Goal: Answer question/provide support: Answer question/provide support

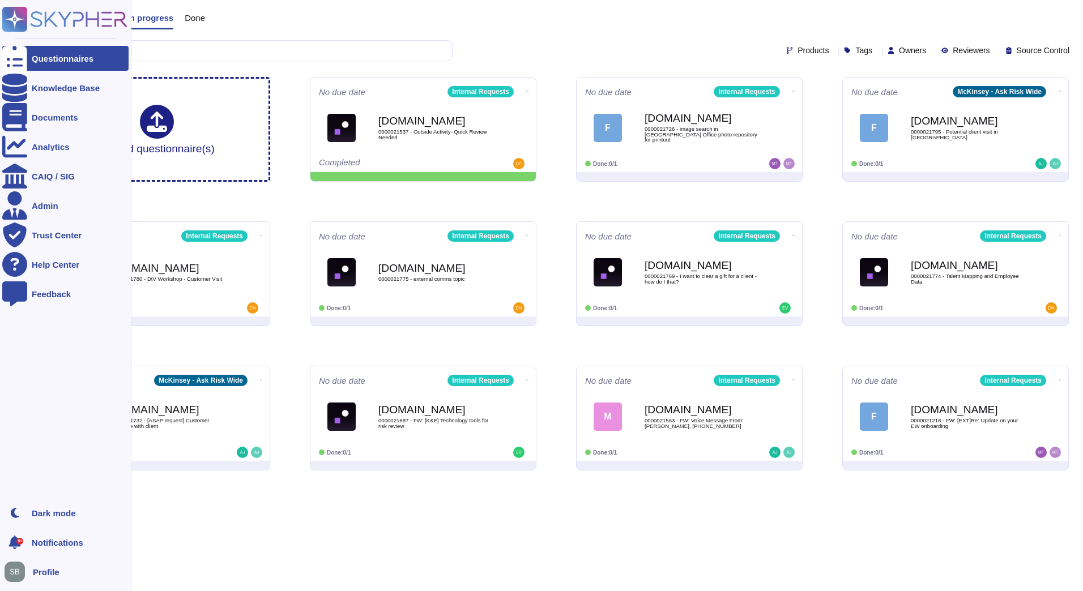
click at [14, 14] on icon at bounding box center [15, 19] width 22 height 22
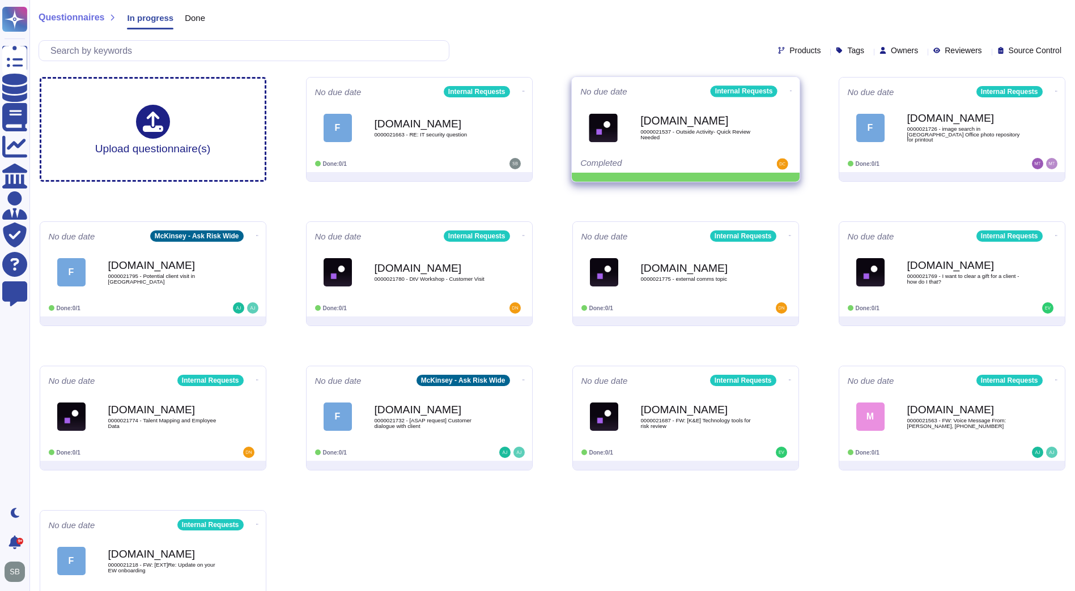
click at [525, 91] on icon at bounding box center [523, 91] width 2 height 1
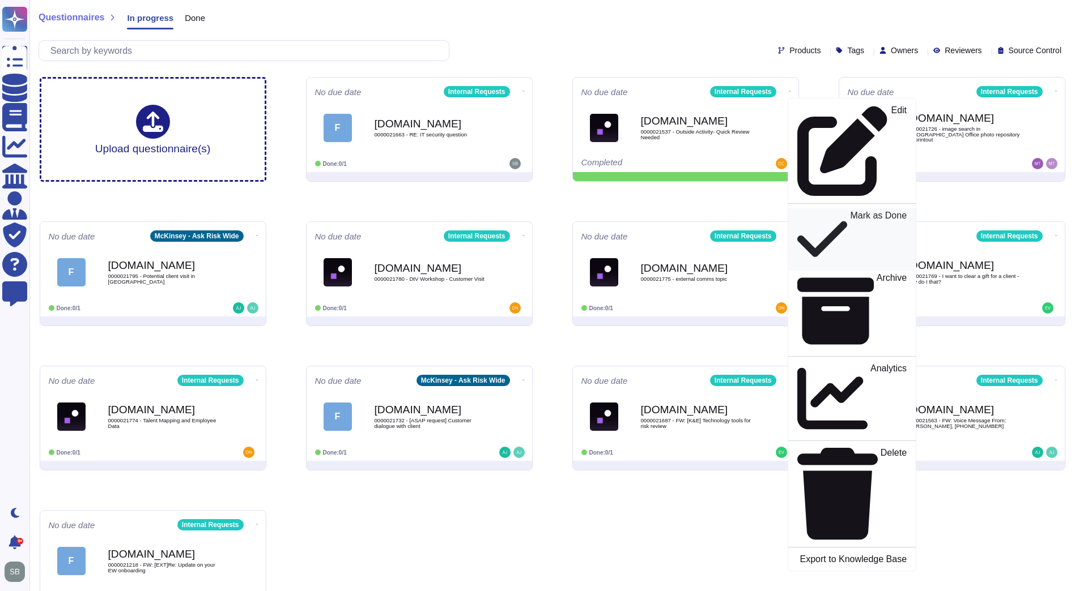
click at [850, 211] on p "Mark as Done" at bounding box center [878, 239] width 57 height 57
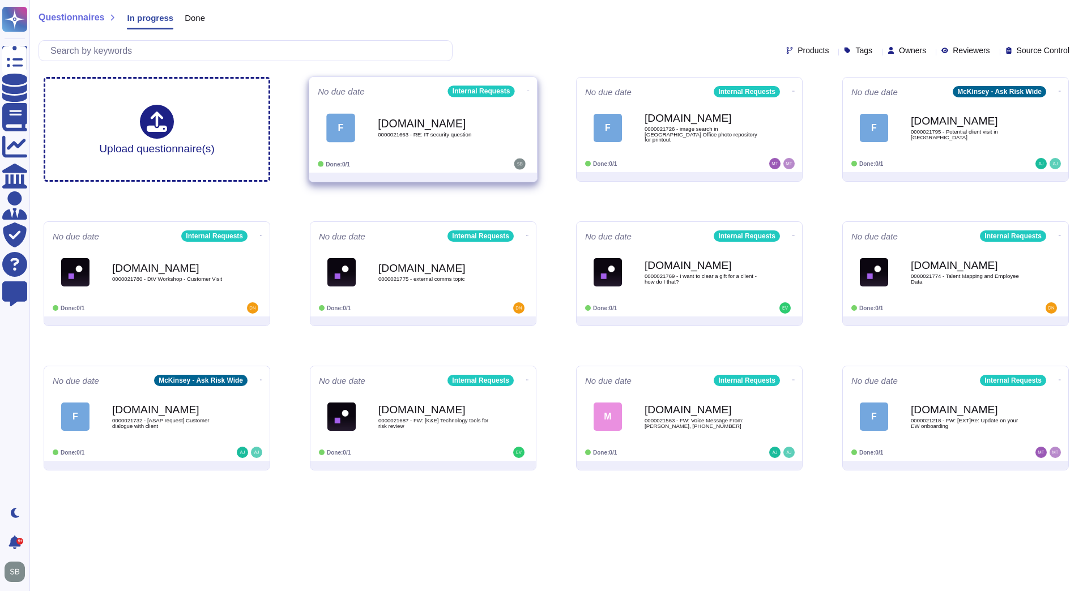
click at [508, 135] on span "F [DOMAIN_NAME] 0000021663 - RE: IT security question" at bounding box center [423, 128] width 211 height 46
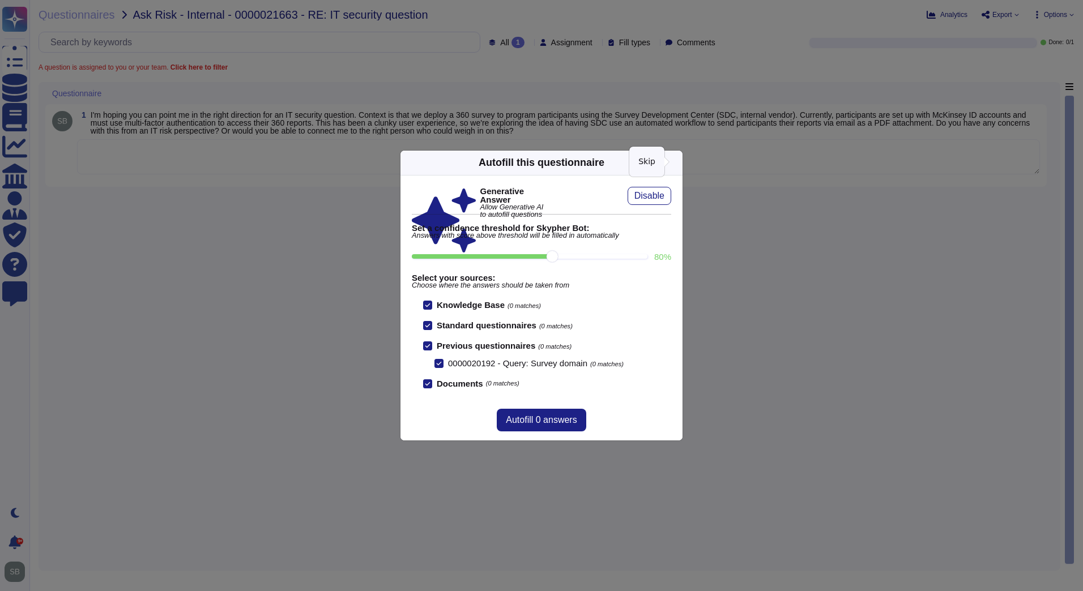
click at [676, 163] on icon at bounding box center [676, 163] width 0 height 0
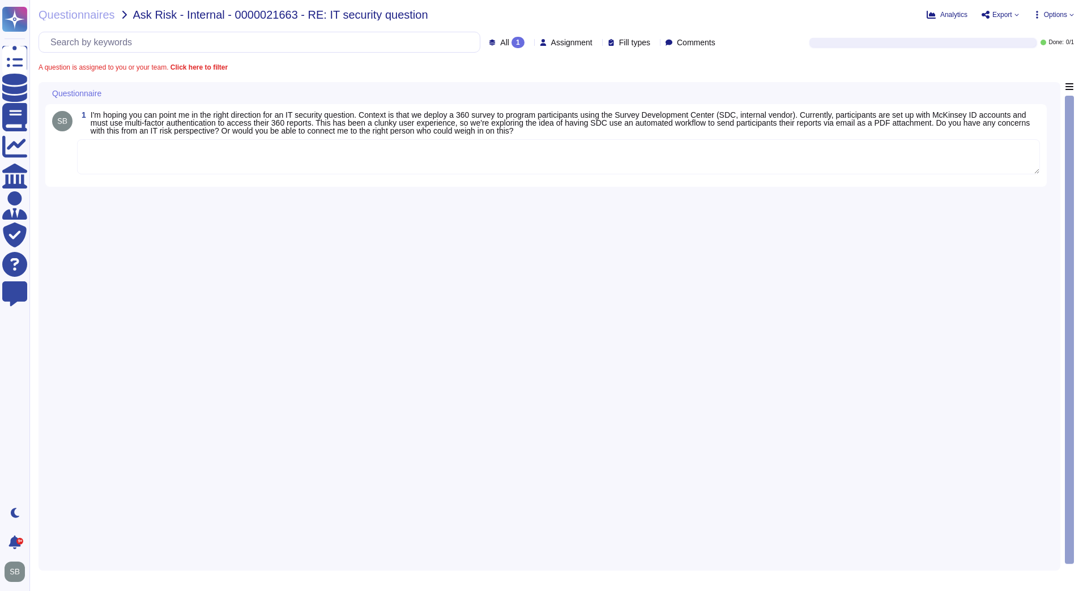
click at [312, 160] on textarea at bounding box center [558, 156] width 963 height 35
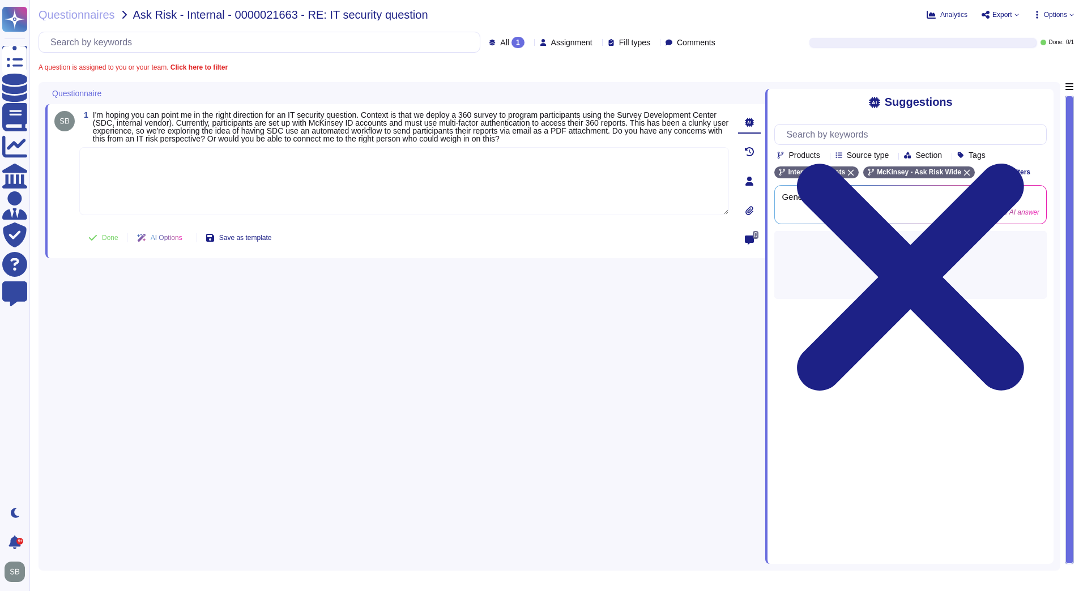
paste textarea "We are copying in @Cybersecurity-Verification-Services team to review and advis…"
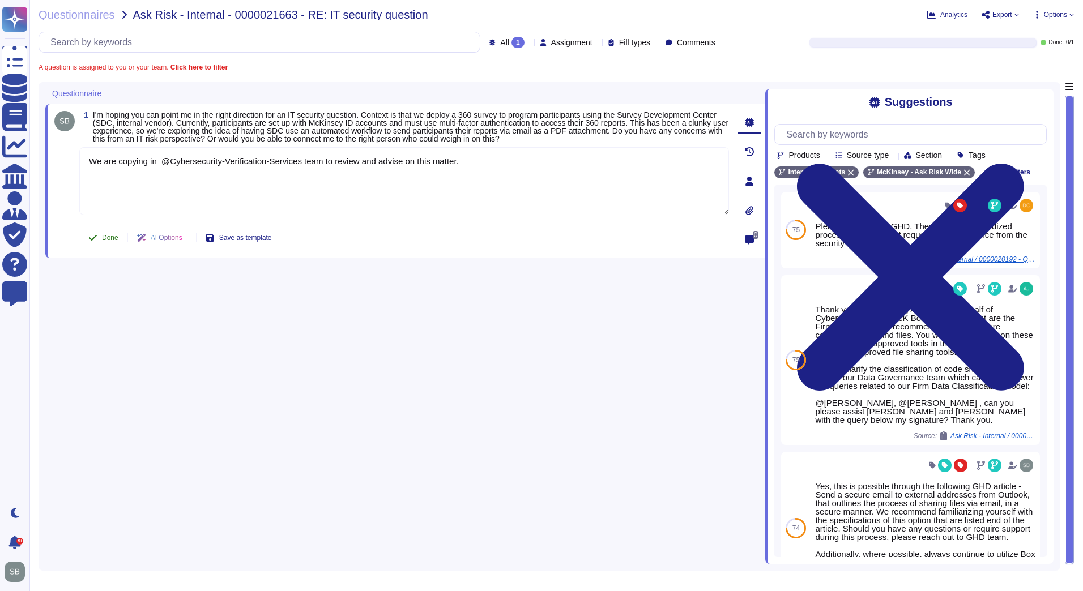
type textarea "We are copying in @Cybersecurity-Verification-Services team to review and advis…"
click at [100, 234] on button "Done" at bounding box center [103, 238] width 48 height 23
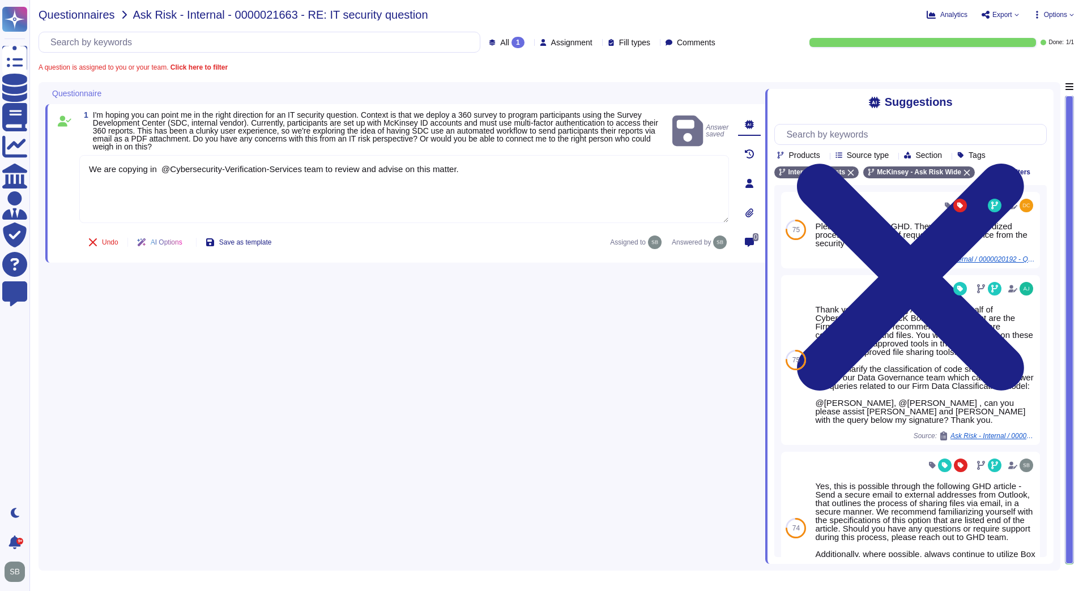
click at [59, 11] on span "Questionnaires" at bounding box center [77, 14] width 76 height 11
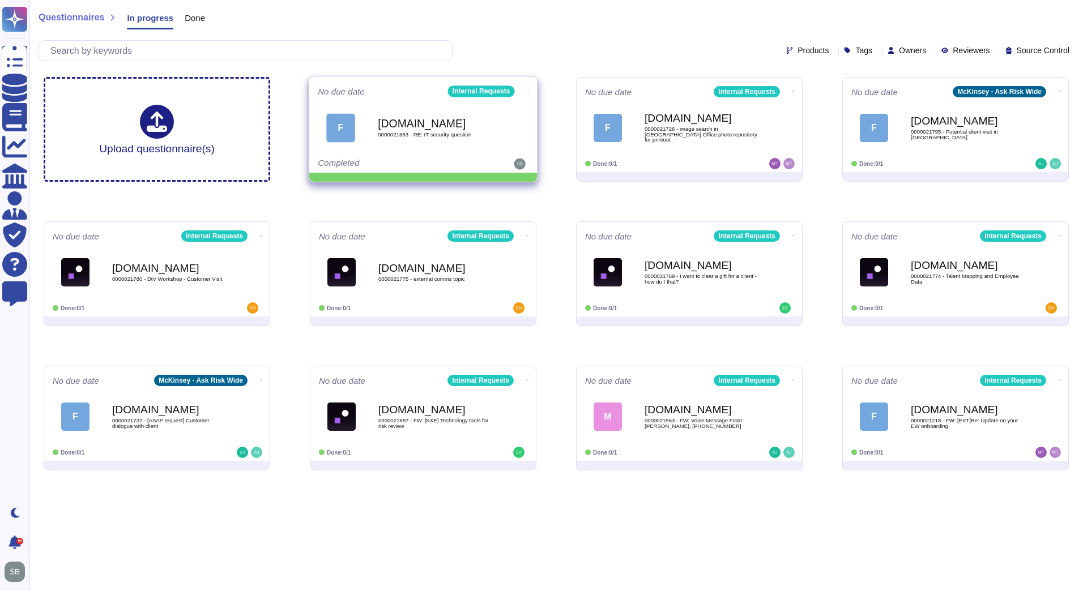
click at [527, 90] on icon at bounding box center [528, 91] width 2 height 3
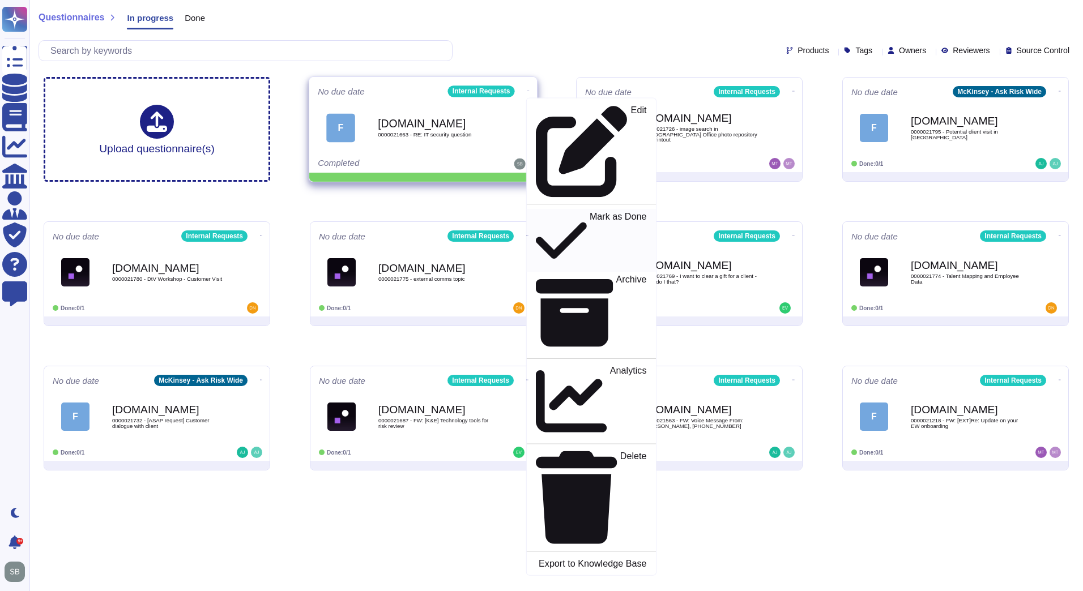
click at [590, 212] on p "Mark as Done" at bounding box center [618, 241] width 57 height 58
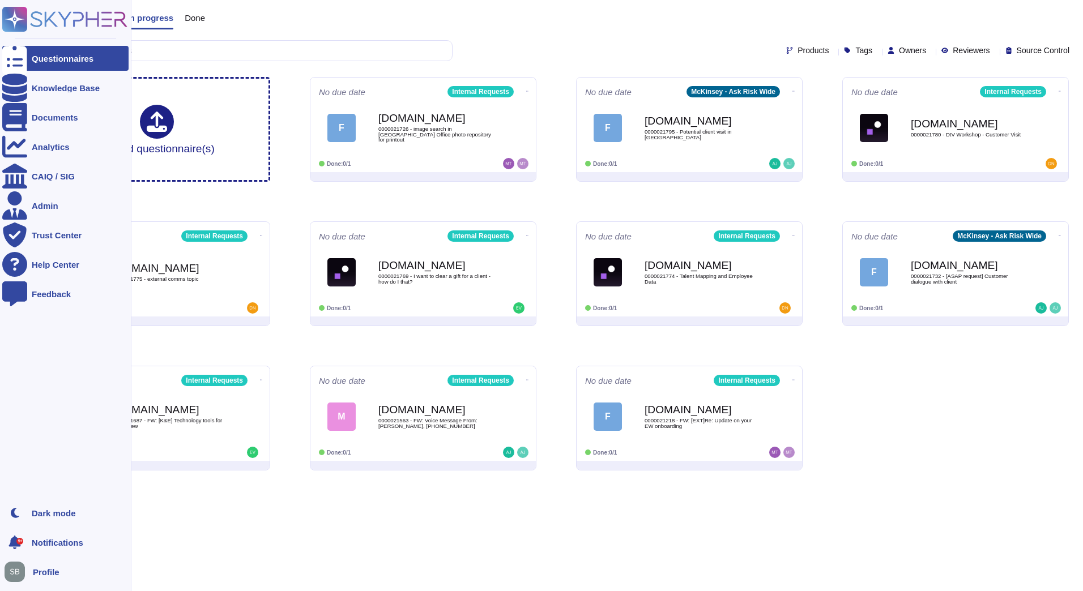
click at [41, 58] on div "Questionnaires" at bounding box center [63, 58] width 62 height 8
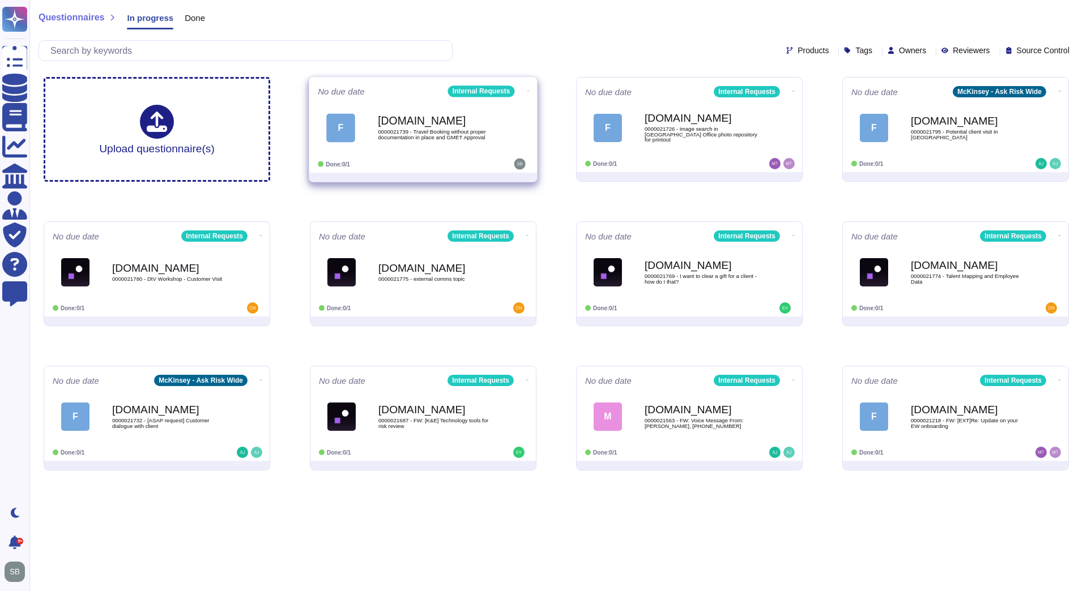
click at [410, 135] on span "0000021739 - Travel Booking without proper documentation in place and GMET Appr…" at bounding box center [435, 134] width 114 height 11
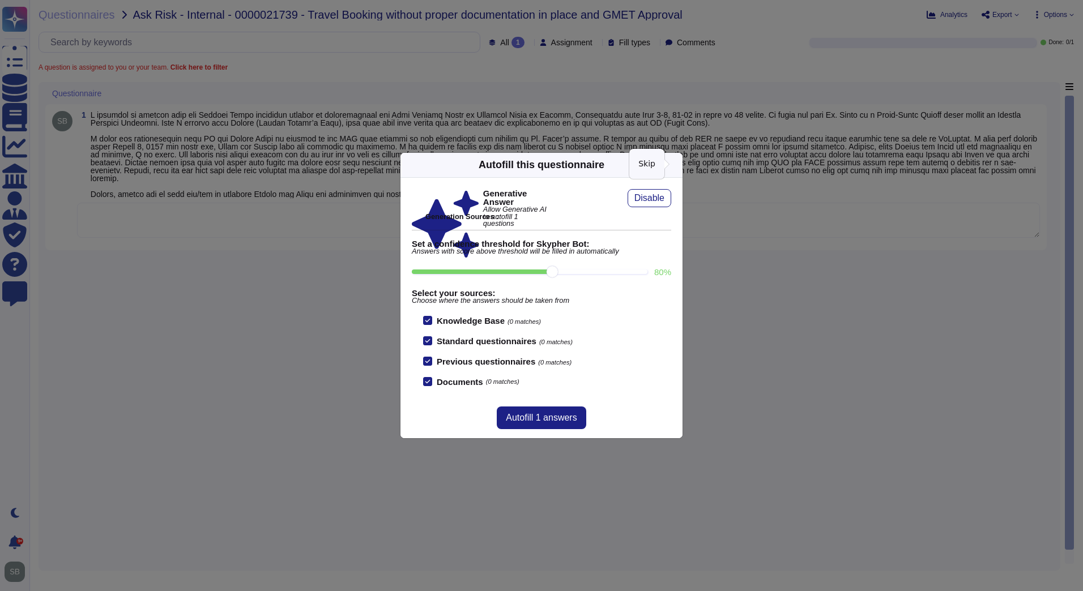
click at [676, 165] on icon at bounding box center [676, 165] width 0 height 0
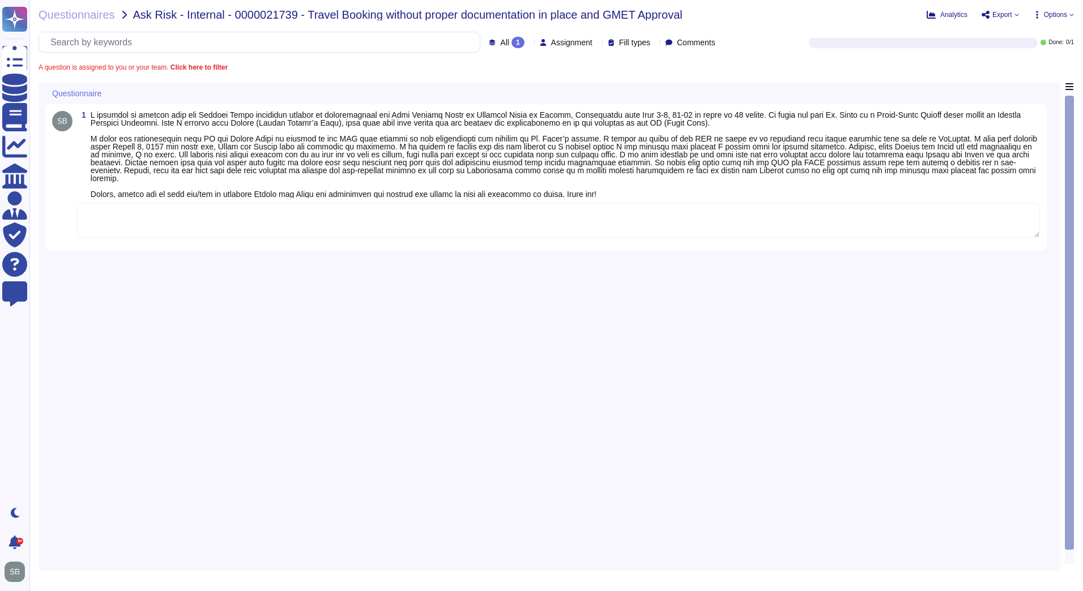
click at [156, 225] on textarea at bounding box center [558, 220] width 963 height 35
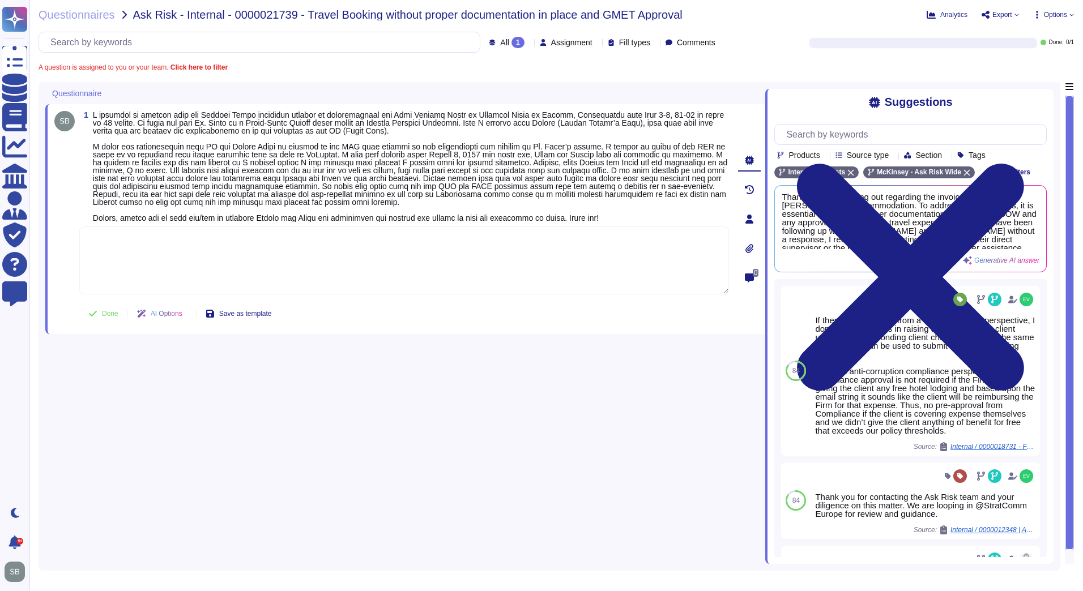
paste textarea "We are forwarding your request to @Compliance Approvals team for their review a…"
type textarea "We are forwarding your request to @Compliance Approvals team for their review a…"
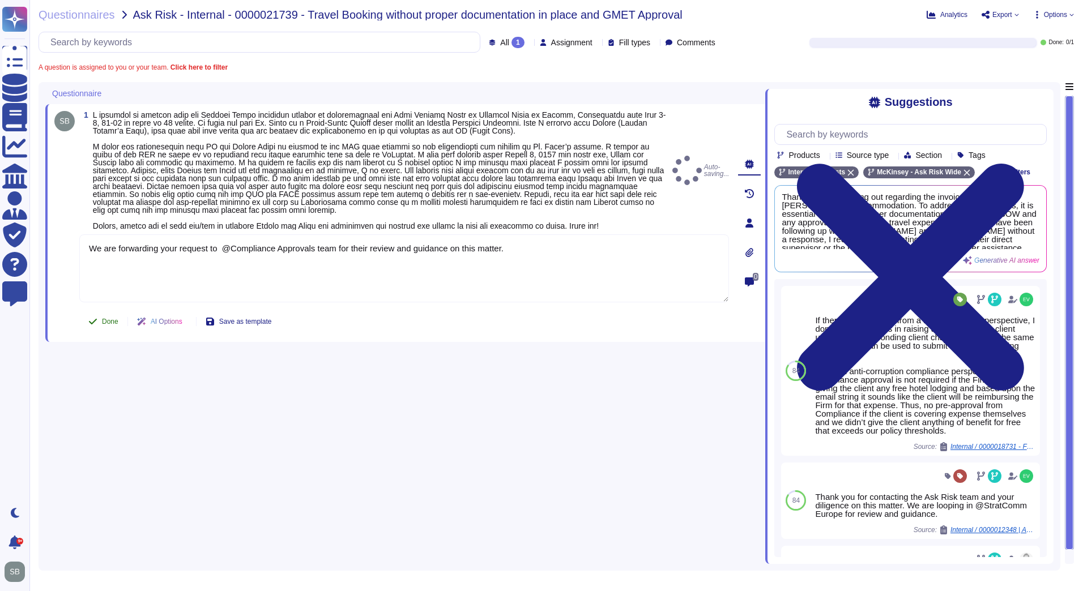
click at [111, 308] on div "Done AI Options Save as template" at bounding box center [179, 321] width 201 height 27
click at [97, 323] on icon at bounding box center [92, 321] width 9 height 9
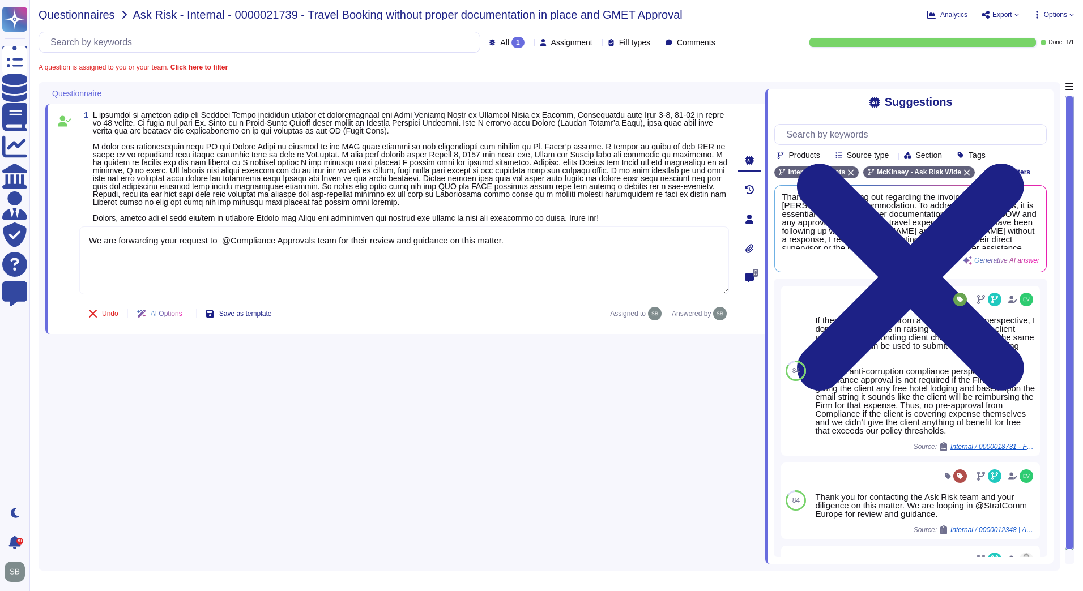
click at [90, 11] on span "Questionnaires" at bounding box center [77, 14] width 76 height 11
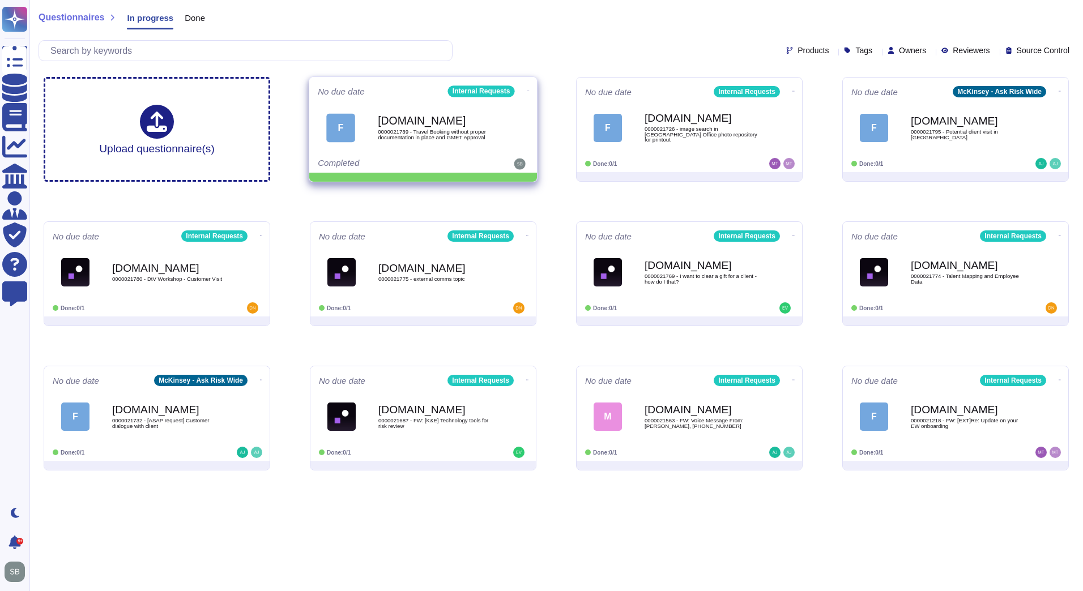
click at [527, 91] on icon at bounding box center [528, 91] width 2 height 1
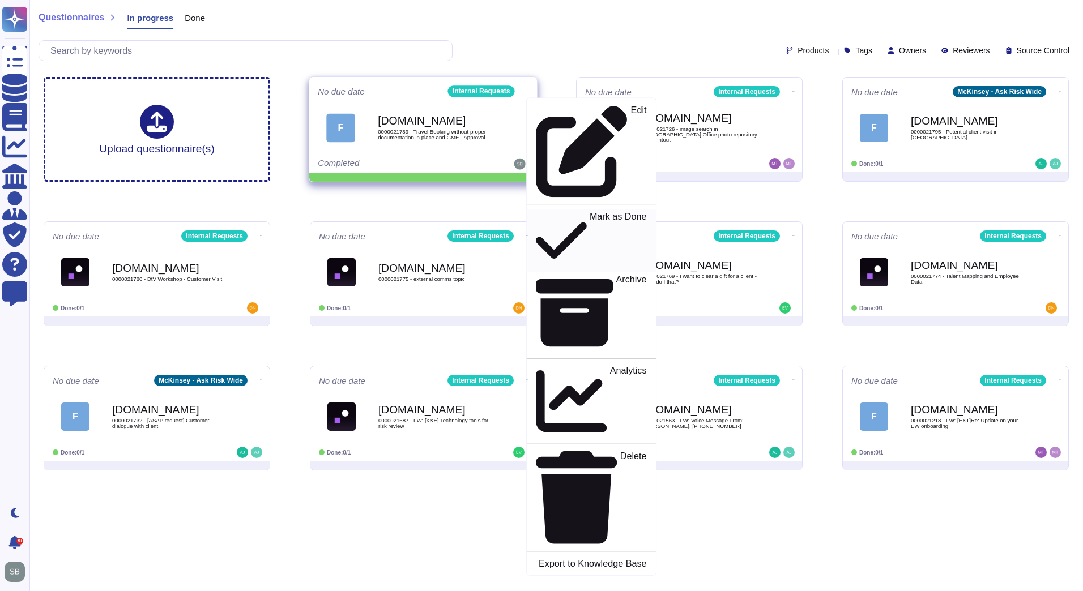
click at [590, 212] on p "Mark as Done" at bounding box center [618, 241] width 57 height 58
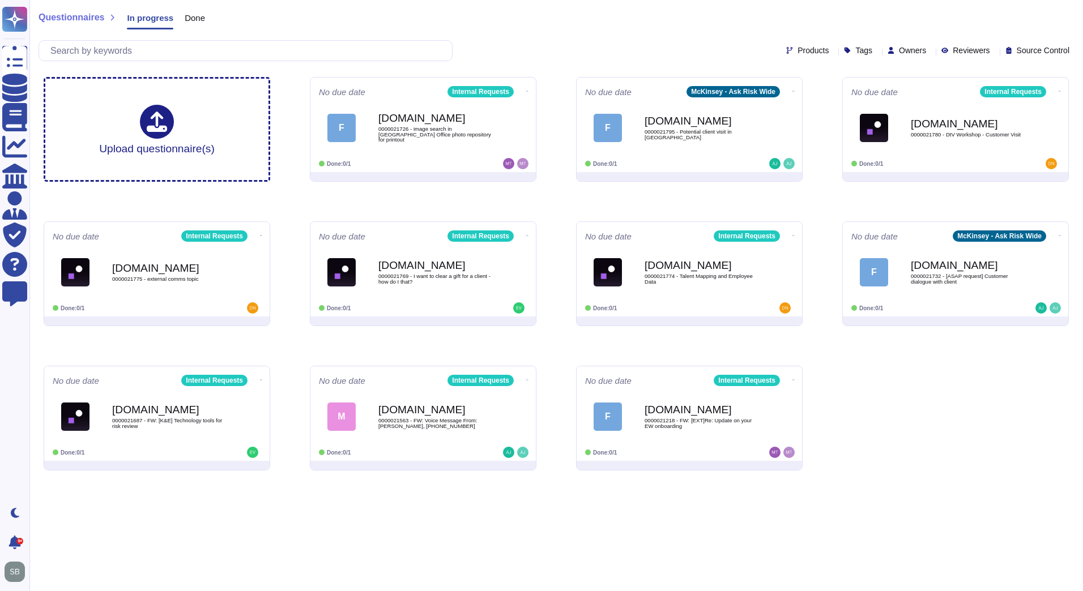
click at [70, 20] on span "Questionnaires" at bounding box center [72, 17] width 66 height 9
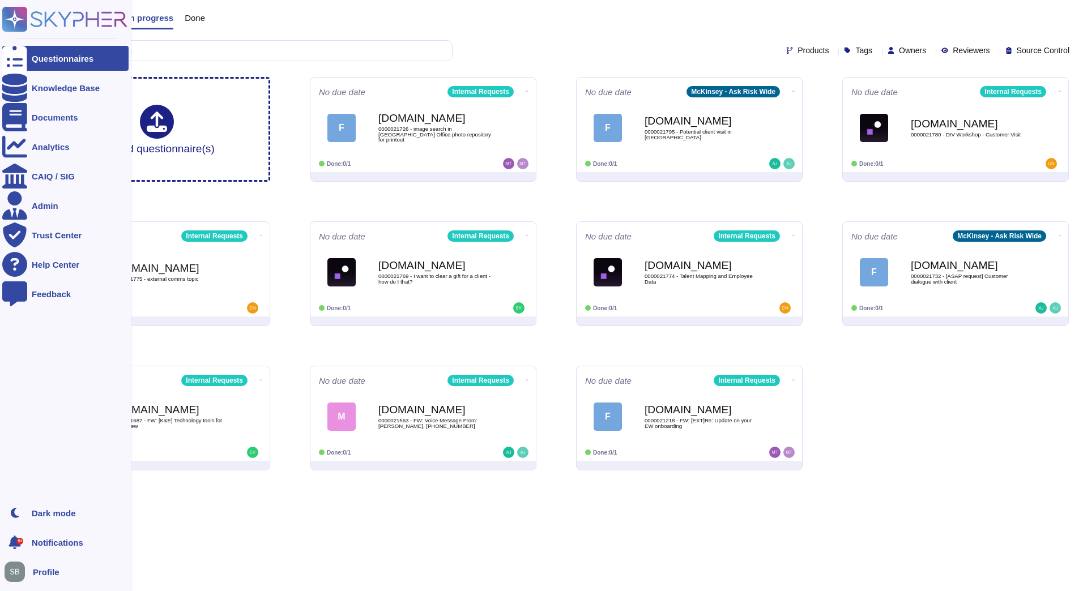
click at [8, 19] on rect at bounding box center [14, 19] width 25 height 25
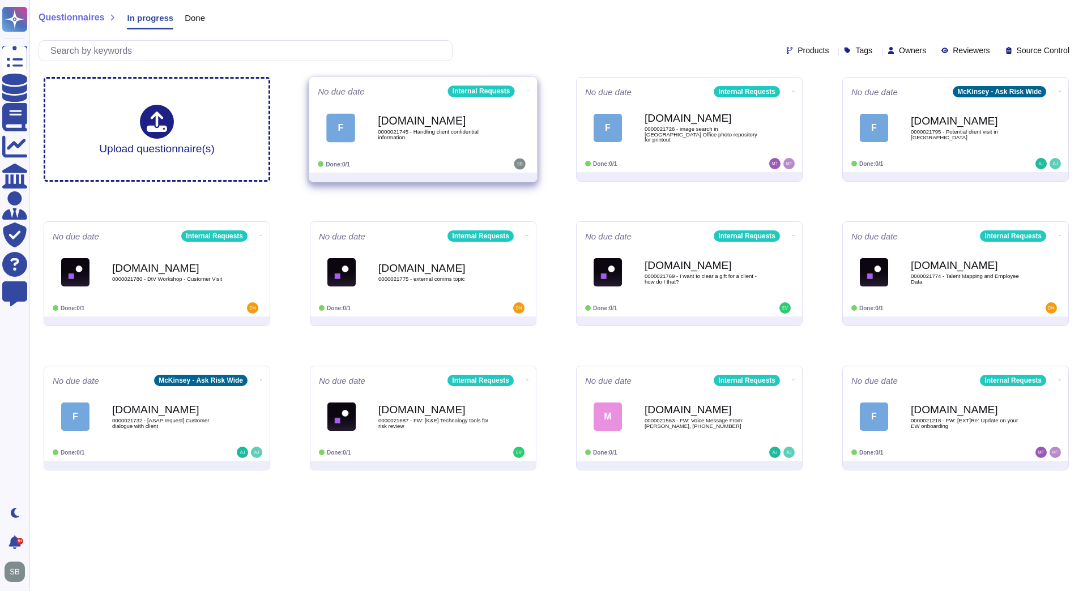
click at [399, 148] on div "[DOMAIN_NAME] 0000021745 - Handling client confidential information" at bounding box center [435, 128] width 114 height 46
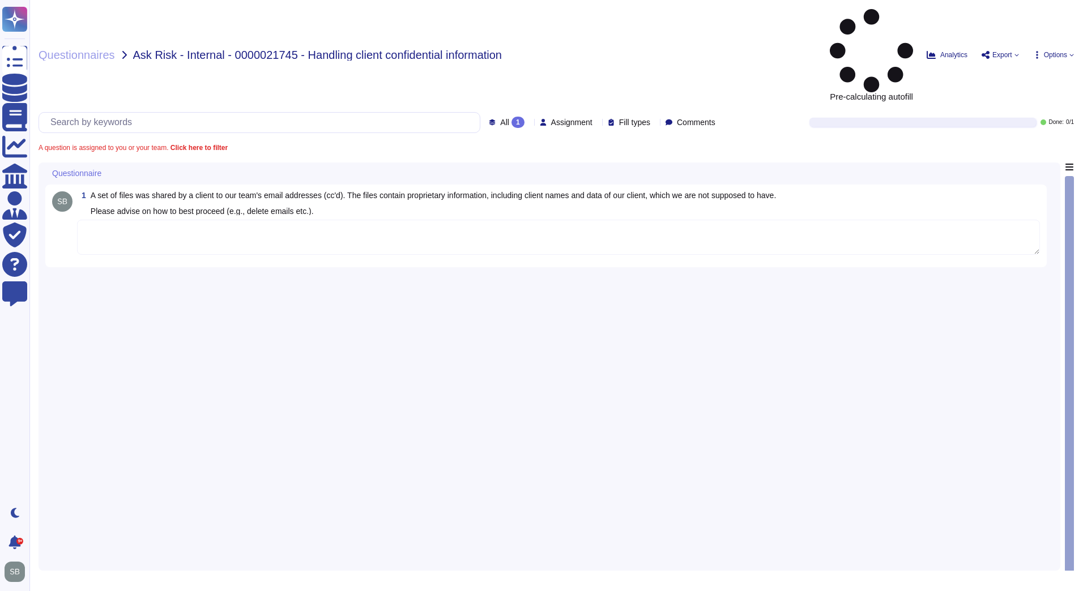
click at [234, 220] on textarea at bounding box center [558, 237] width 963 height 35
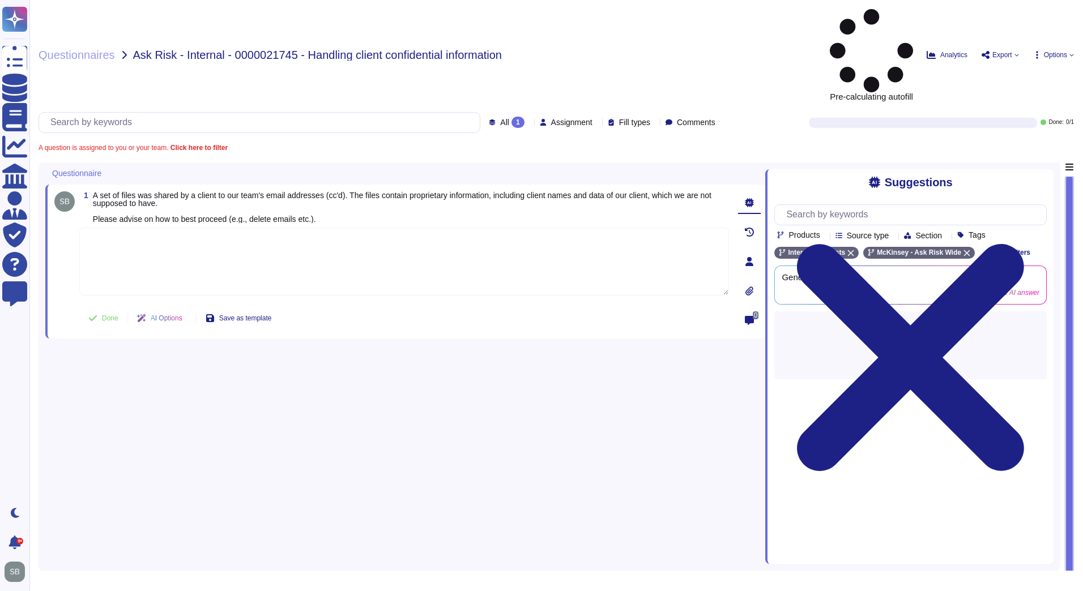
paste textarea "The first step is to ensure you delete any copy of the data that your team rece…"
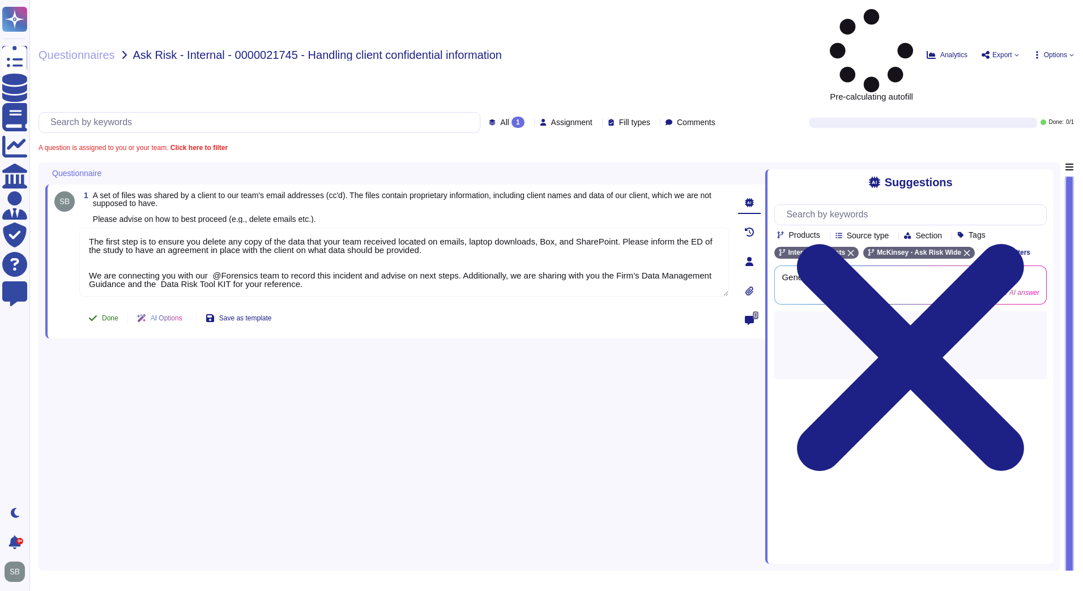
type textarea "The first step is to ensure you delete any copy of the data that your team rece…"
click at [100, 307] on button "Done" at bounding box center [103, 318] width 48 height 23
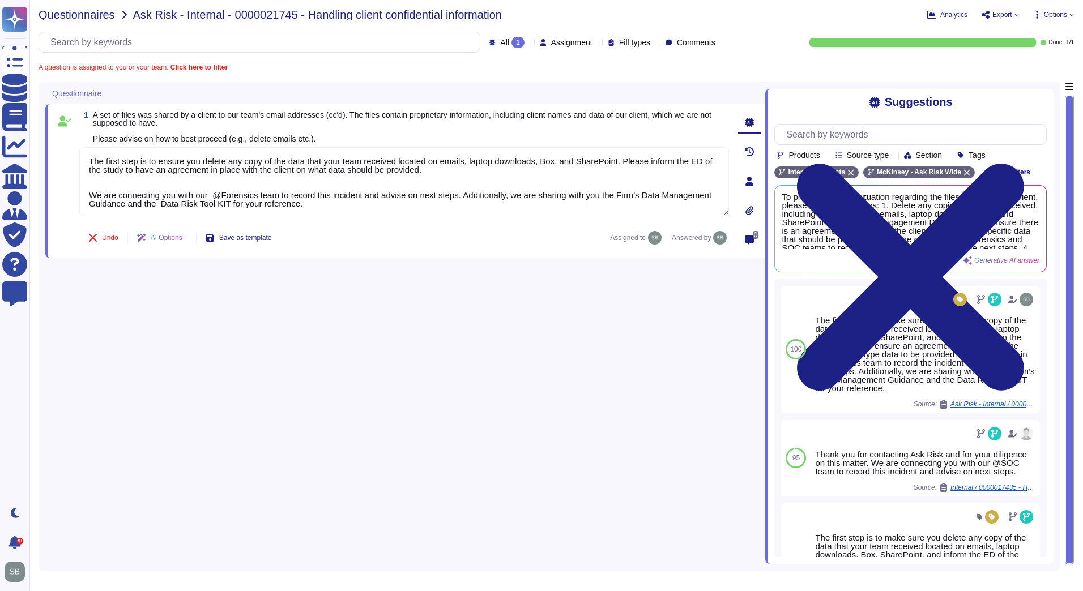
click at [90, 20] on span "Questionnaires" at bounding box center [77, 14] width 76 height 11
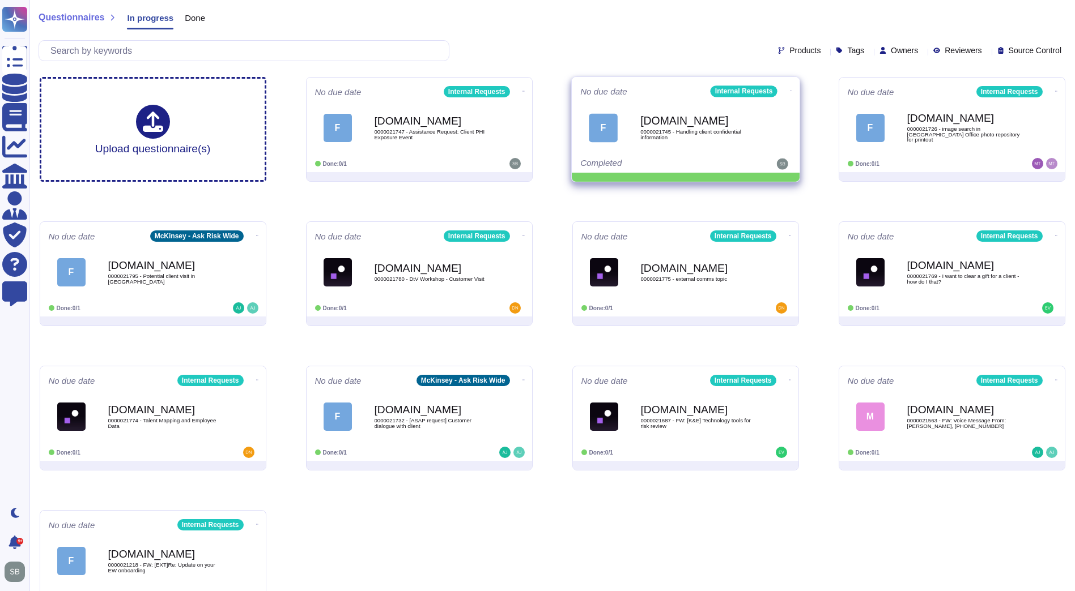
click at [525, 90] on icon at bounding box center [523, 91] width 2 height 3
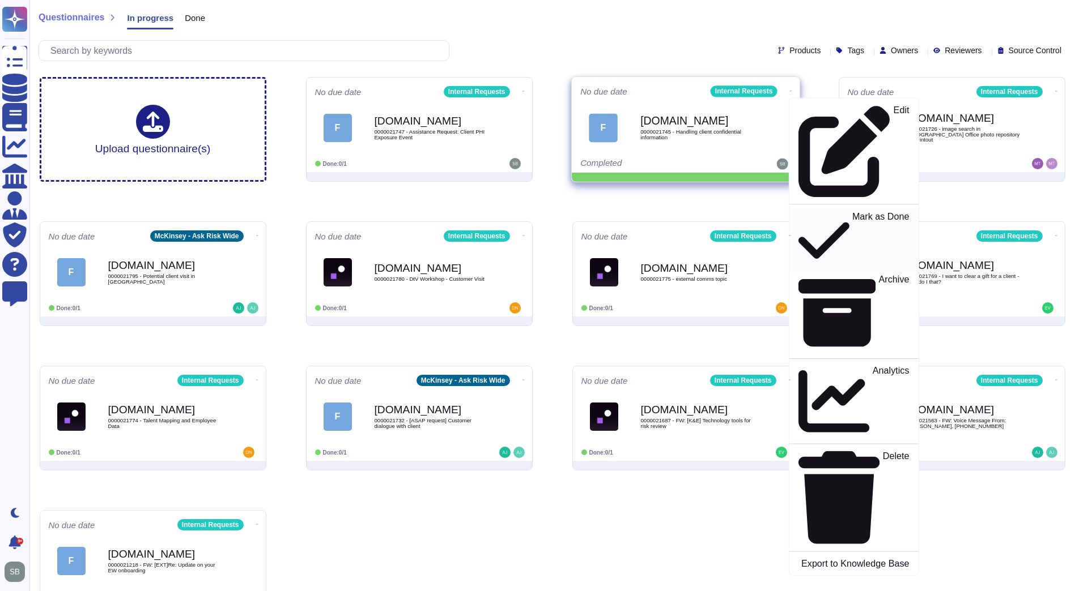
click at [851, 212] on p "Mark as Done" at bounding box center [879, 241] width 57 height 58
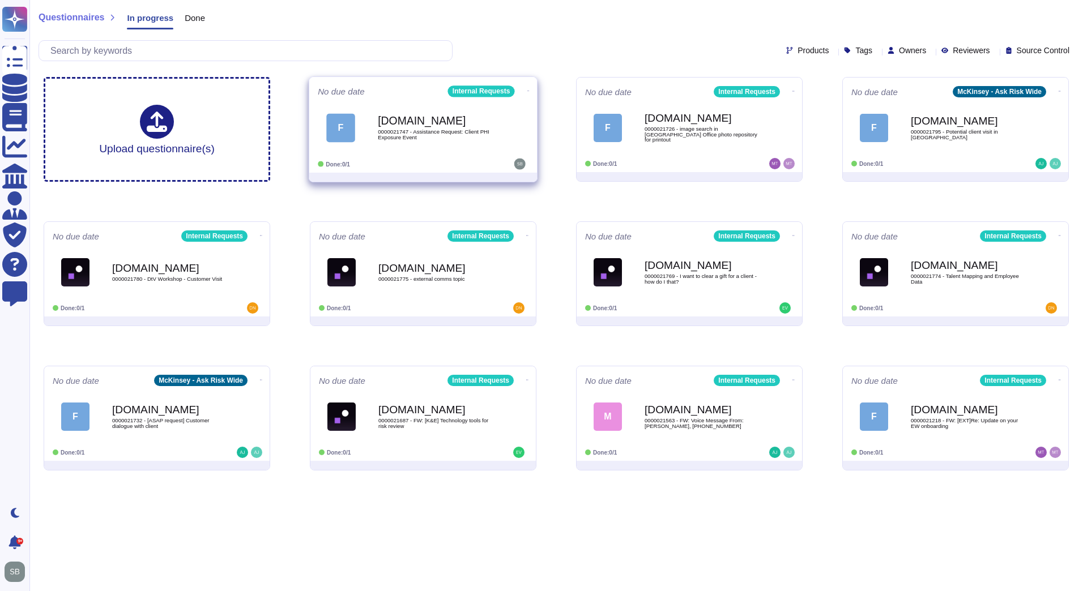
click at [423, 141] on div "[DOMAIN_NAME] 0000021747 - Assistance Request: Client PHI Exposure Event" at bounding box center [435, 128] width 114 height 46
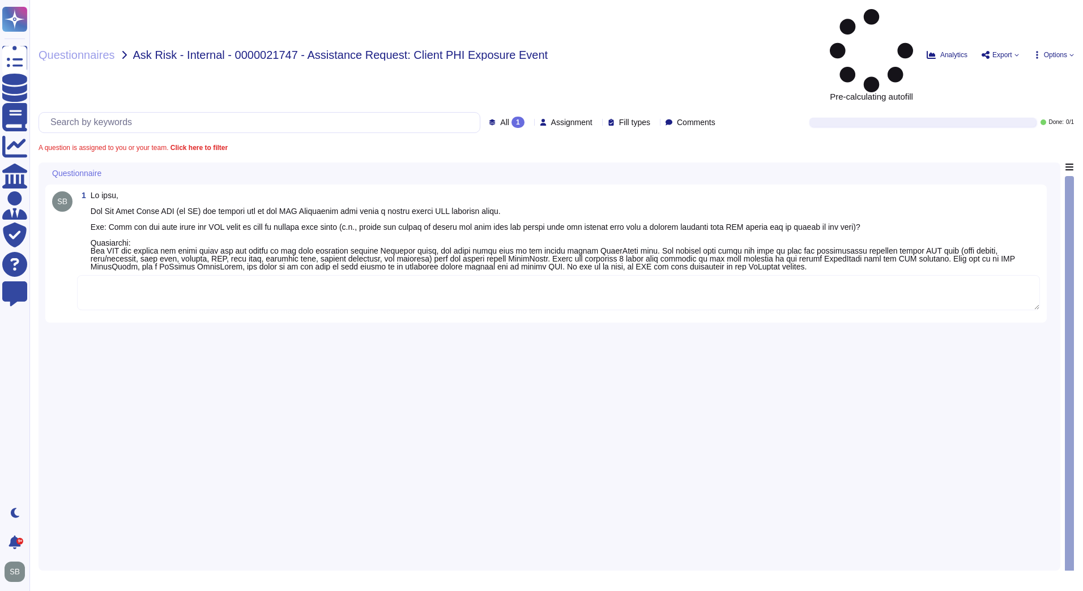
click at [211, 275] on textarea at bounding box center [558, 292] width 963 height 35
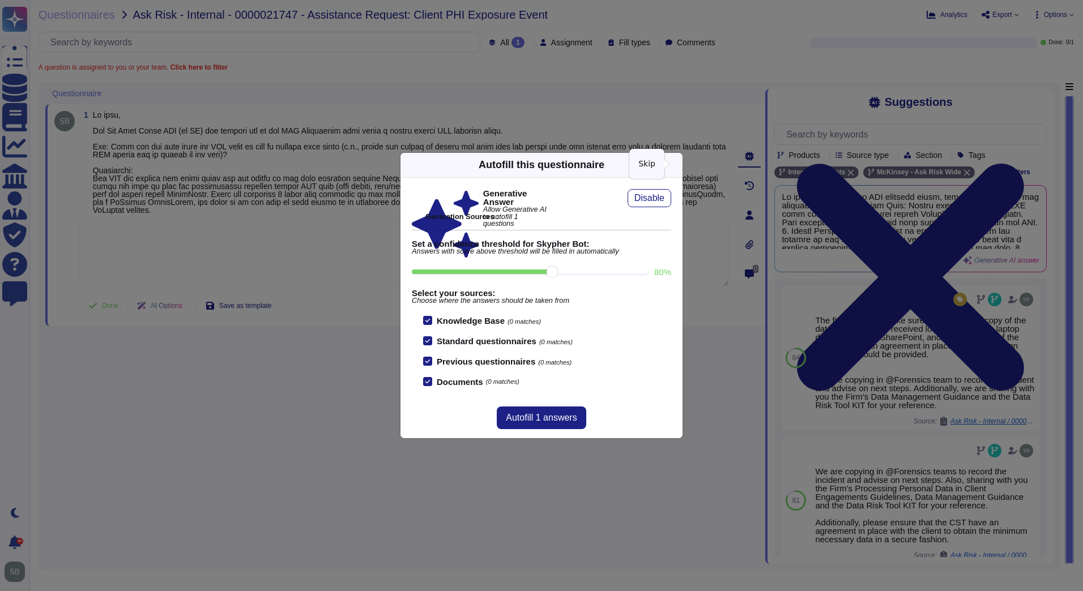
click at [676, 165] on icon at bounding box center [676, 165] width 0 height 0
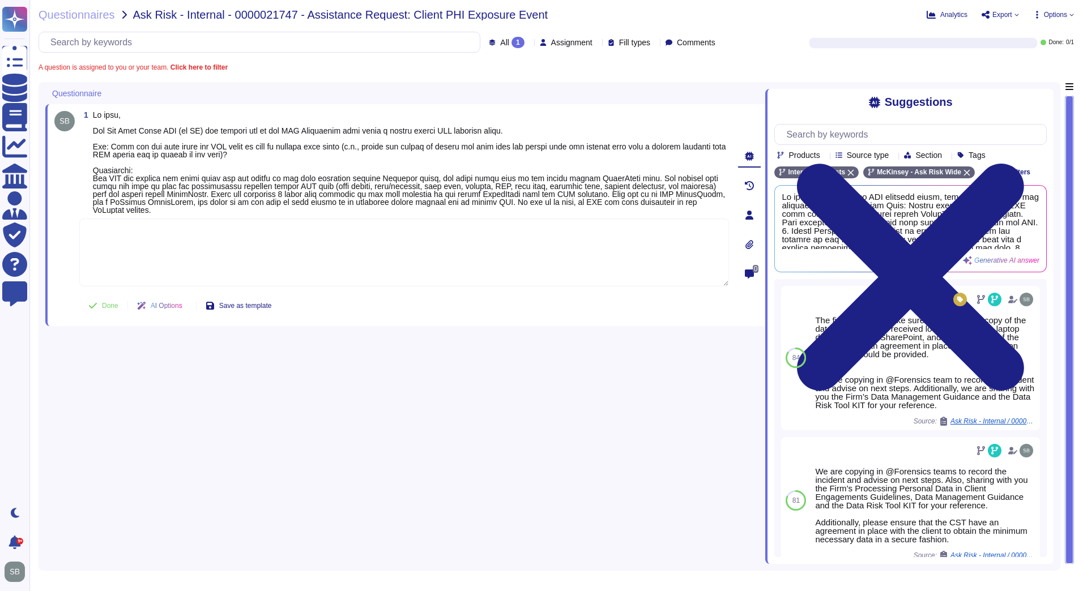
paste textarea "The first step is to ensure you delete any copy of the data that your team rece…"
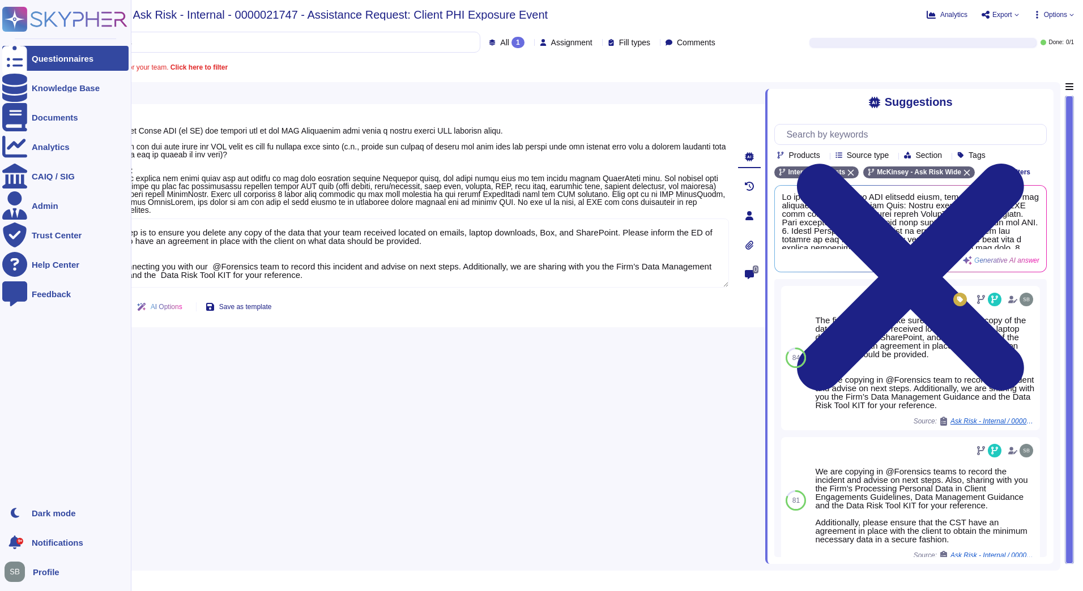
drag, startPoint x: 441, startPoint y: 240, endPoint x: 0, endPoint y: 221, distance: 441.2
click at [0, 221] on html "Questionnaires Knowledge Base Documents Analytics CAIQ / SIG Admin Trust Center…" at bounding box center [541, 295] width 1083 height 591
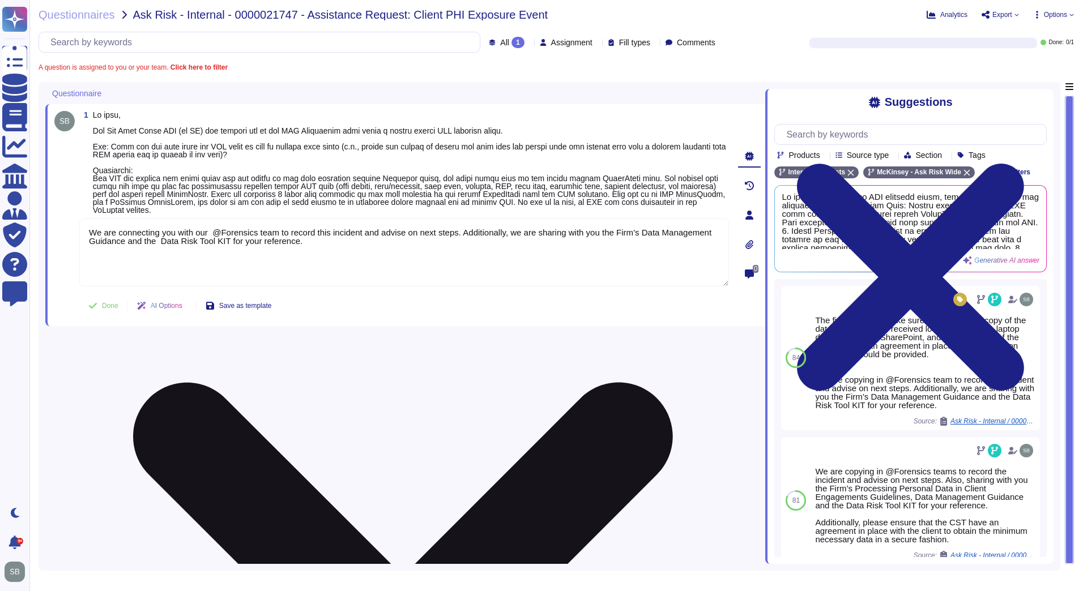
click at [212, 228] on textarea "We are connecting you with our @Forensics team to record this incident and advi…" at bounding box center [404, 253] width 650 height 68
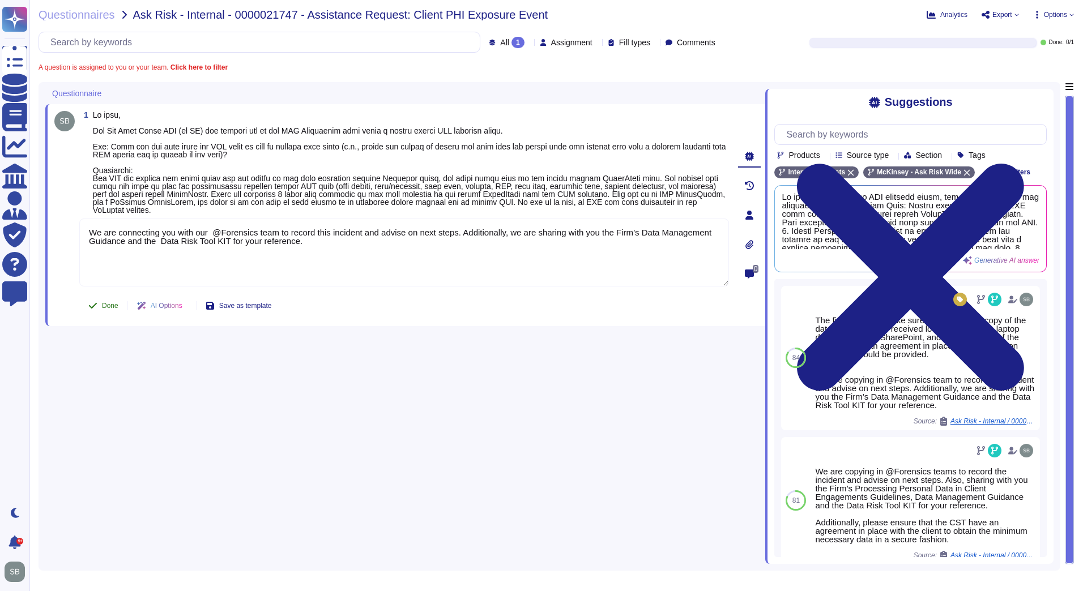
type textarea "We are connecting you with our @Forensics team to record this incident and advi…"
click at [105, 304] on span "Done" at bounding box center [110, 306] width 16 height 7
click at [67, 9] on span "Questionnaires" at bounding box center [77, 14] width 76 height 11
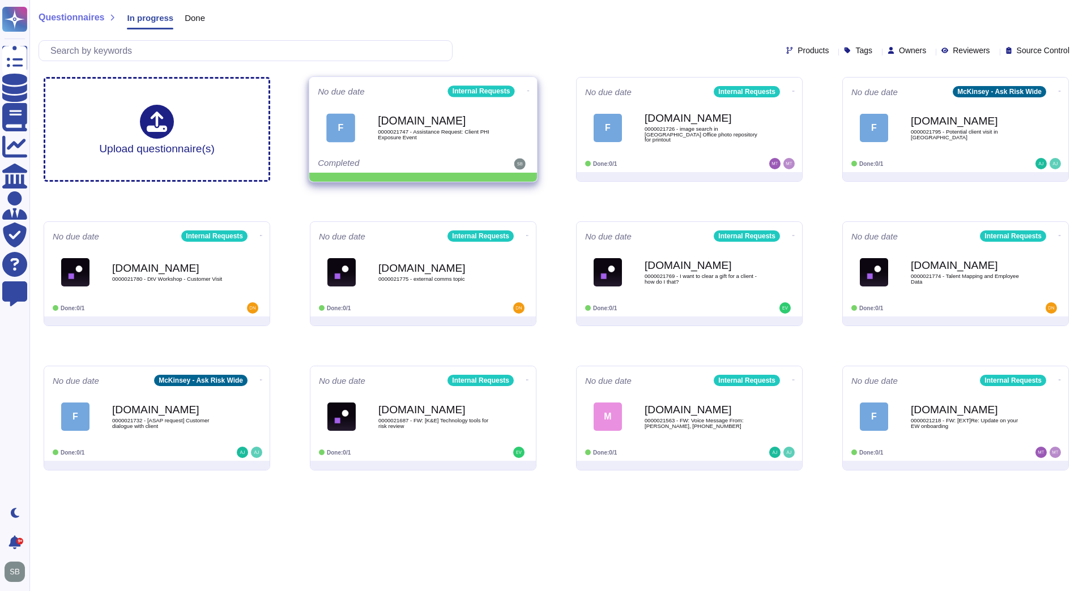
click at [527, 90] on icon at bounding box center [528, 91] width 2 height 3
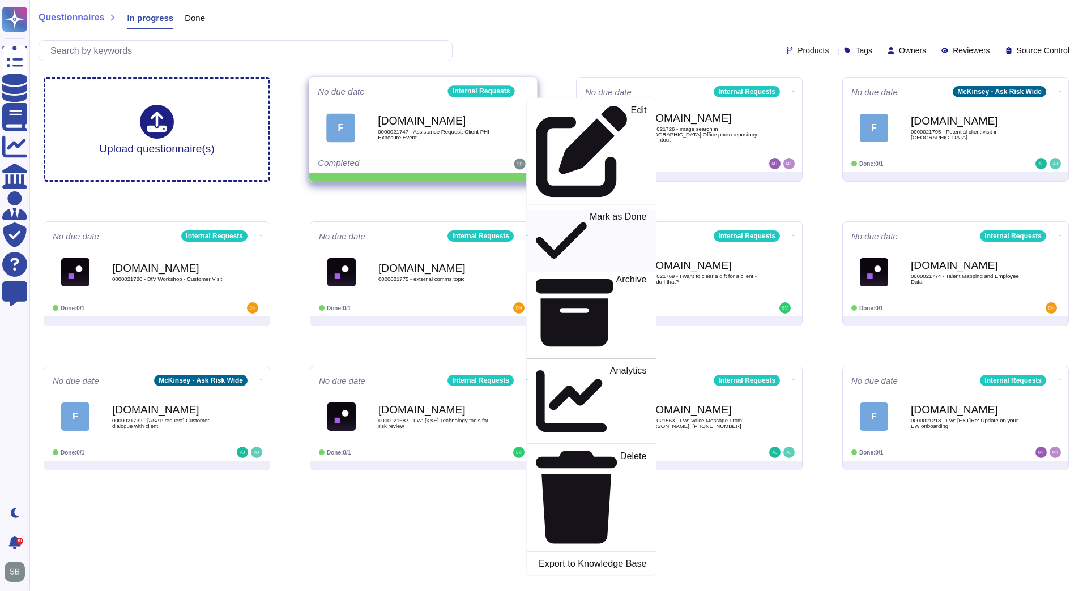
click at [590, 212] on p "Mark as Done" at bounding box center [618, 241] width 57 height 58
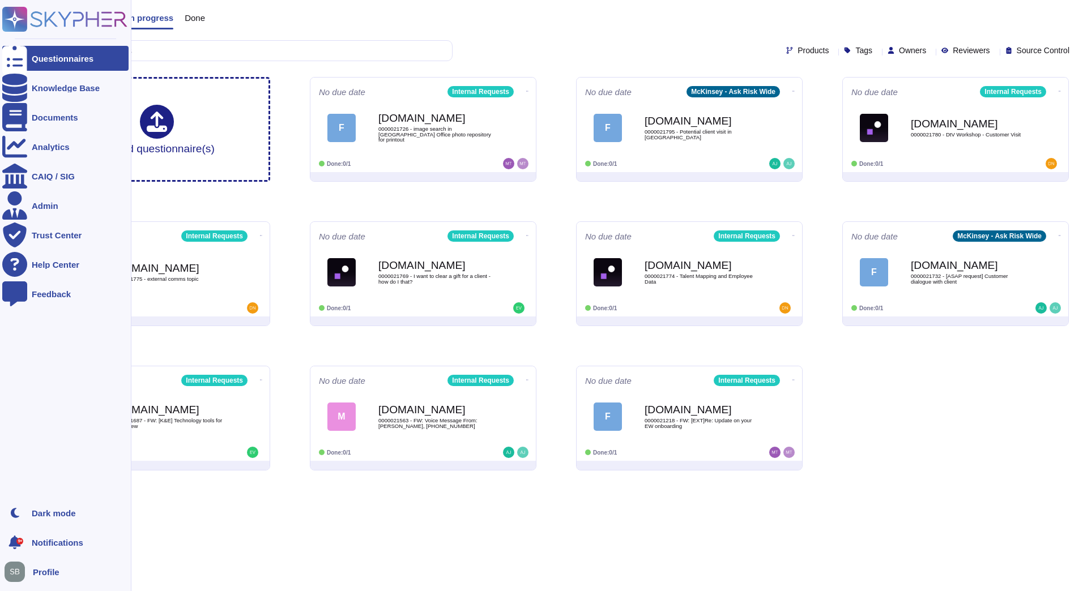
click at [11, 16] on rect at bounding box center [14, 19] width 25 height 25
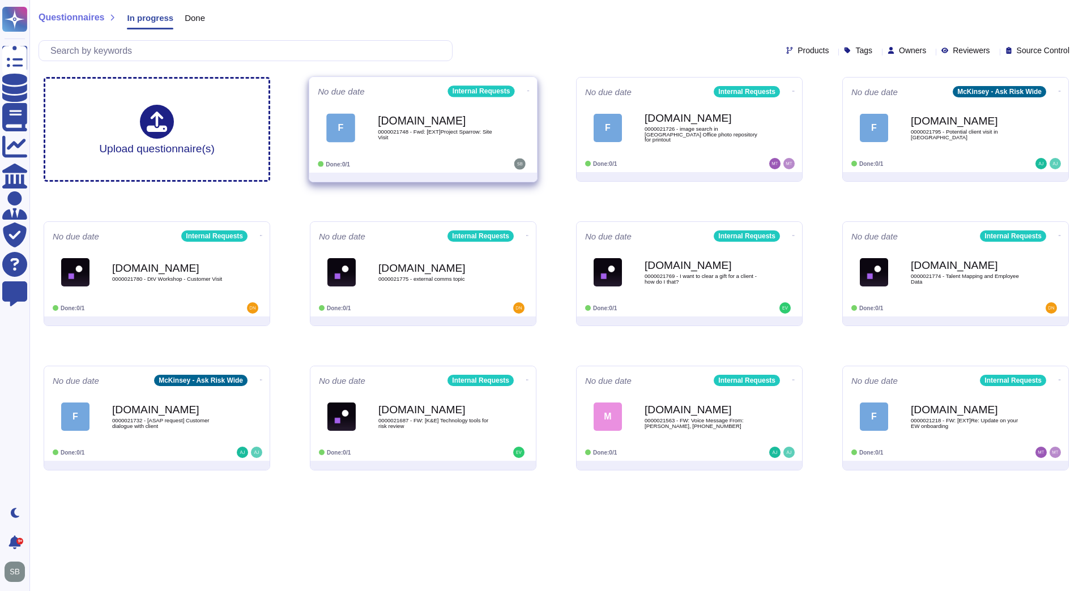
click at [479, 126] on div "[DOMAIN_NAME] 0000021748 - Fwd: [EXT]Project Sparrow: Site Visit" at bounding box center [435, 128] width 114 height 46
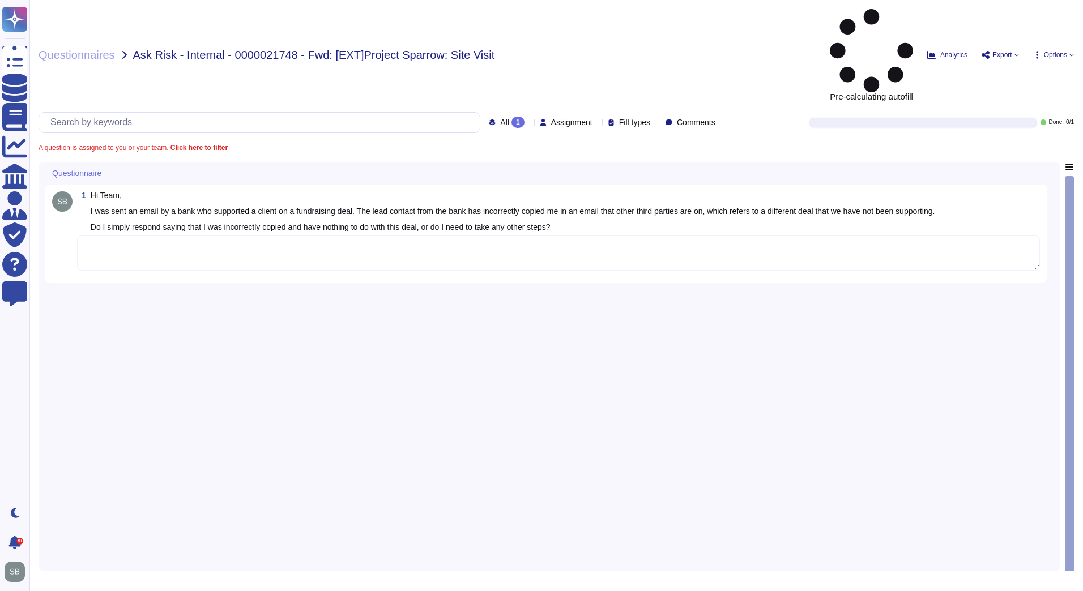
click at [200, 236] on textarea at bounding box center [558, 253] width 963 height 35
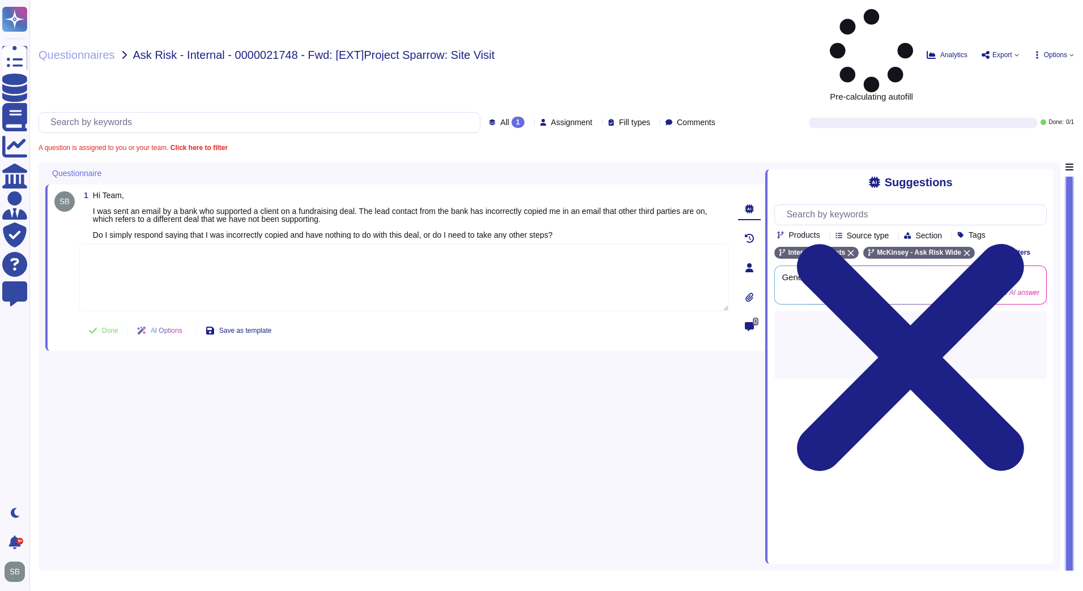
paste textarea "We are looping in @SOC team to review the below incident and advise on next ste…"
type textarea "We are looping in @SOC team to review the below incident and advise on next ste…"
click at [106, 327] on span "Done" at bounding box center [110, 330] width 16 height 7
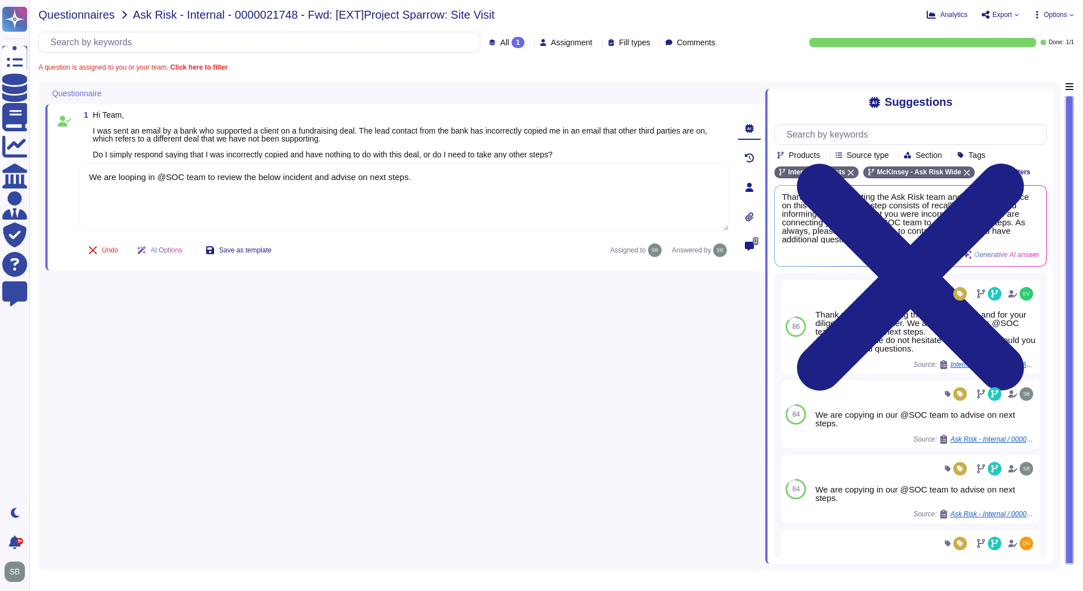
click at [84, 16] on span "Questionnaires" at bounding box center [77, 14] width 76 height 11
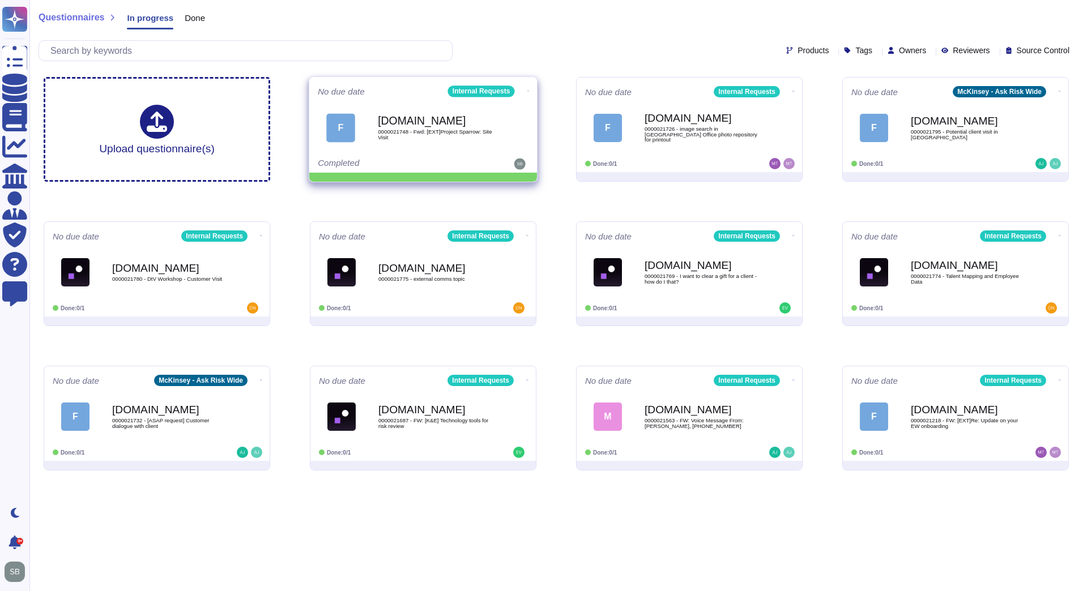
click at [527, 90] on icon at bounding box center [528, 91] width 2 height 3
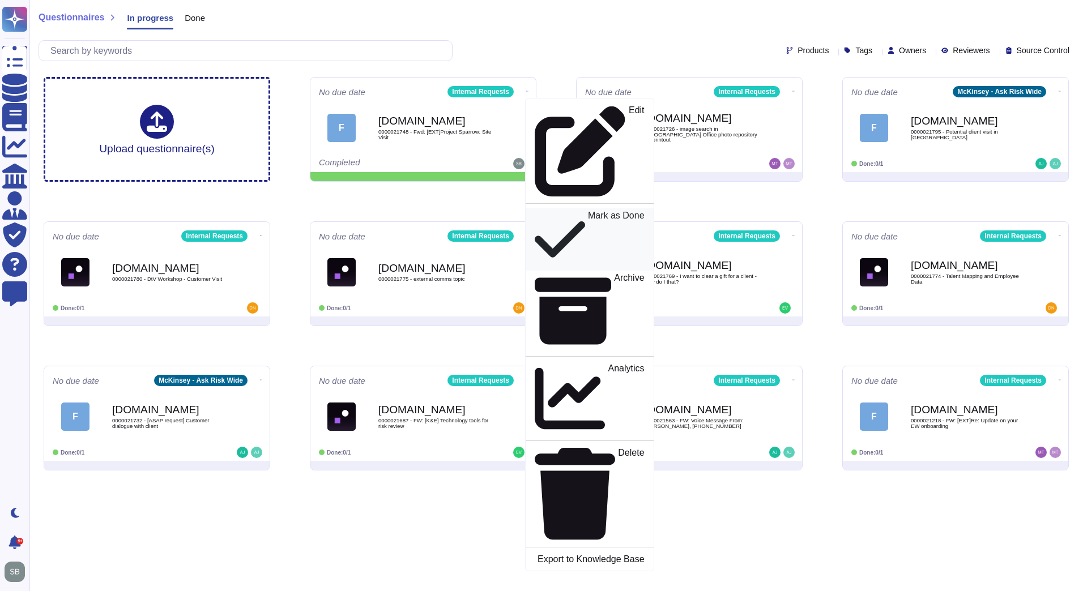
click at [588, 211] on p "Mark as Done" at bounding box center [616, 239] width 57 height 57
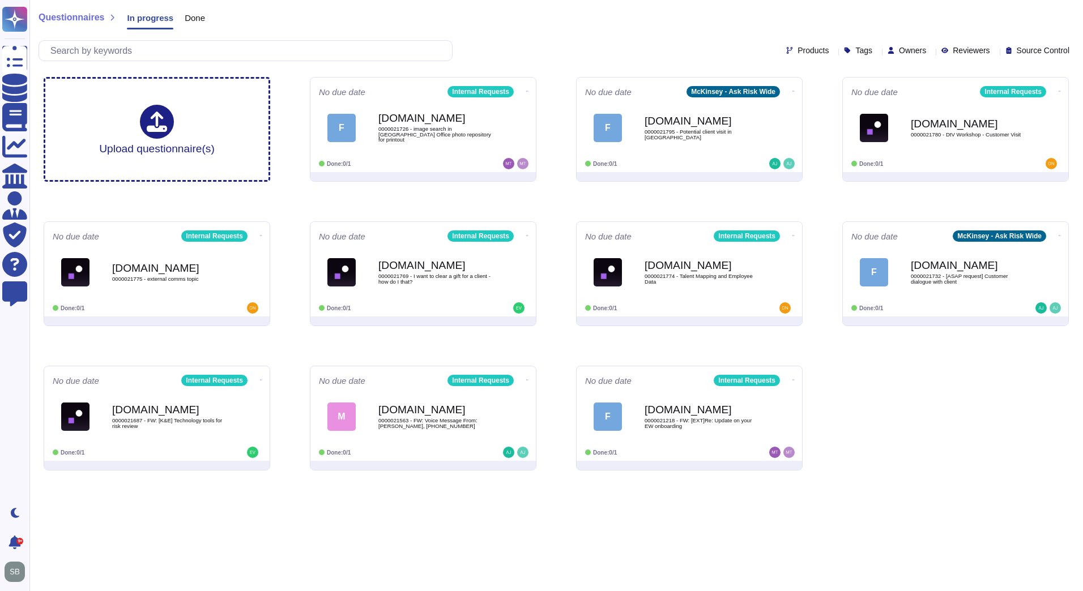
click at [185, 18] on span "Done" at bounding box center [195, 18] width 20 height 8
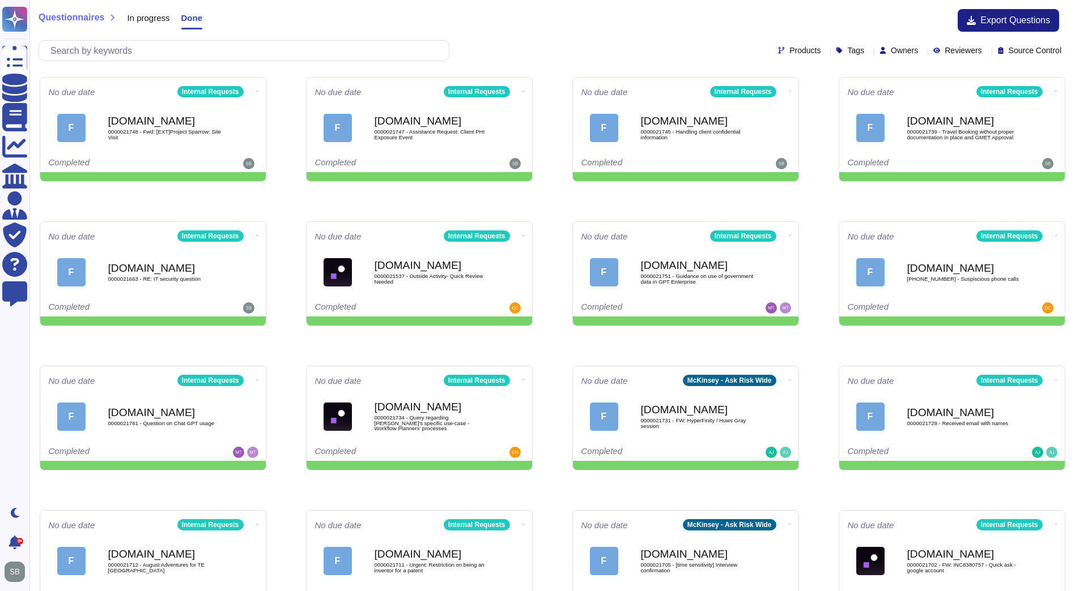
click at [146, 27] on div "In progress" at bounding box center [143, 20] width 54 height 23
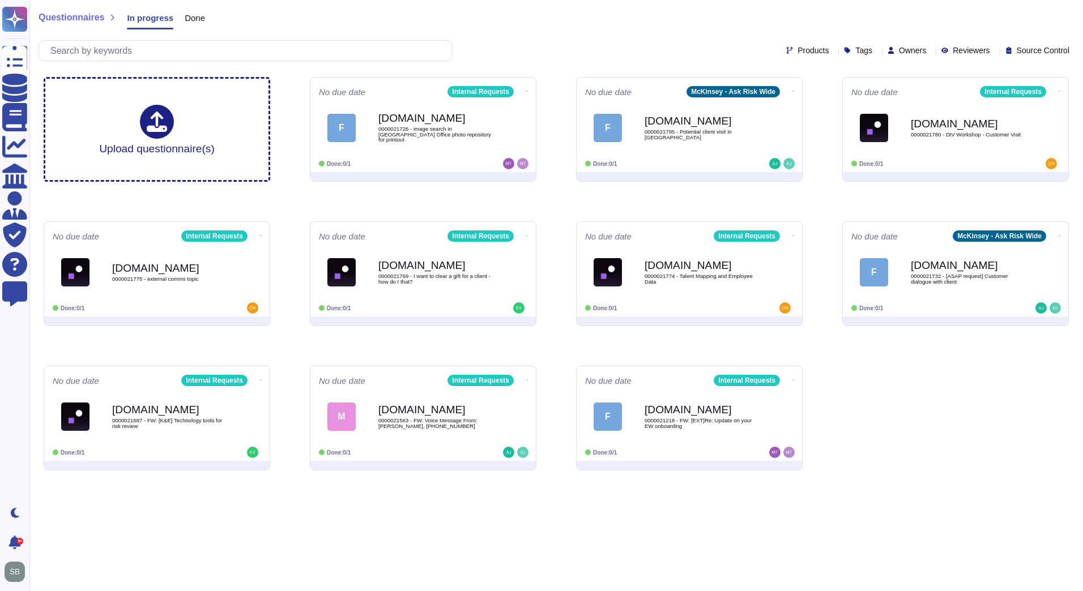
click at [148, 20] on span "In progress" at bounding box center [150, 18] width 46 height 8
click at [61, 21] on span "Questionnaires" at bounding box center [72, 17] width 66 height 9
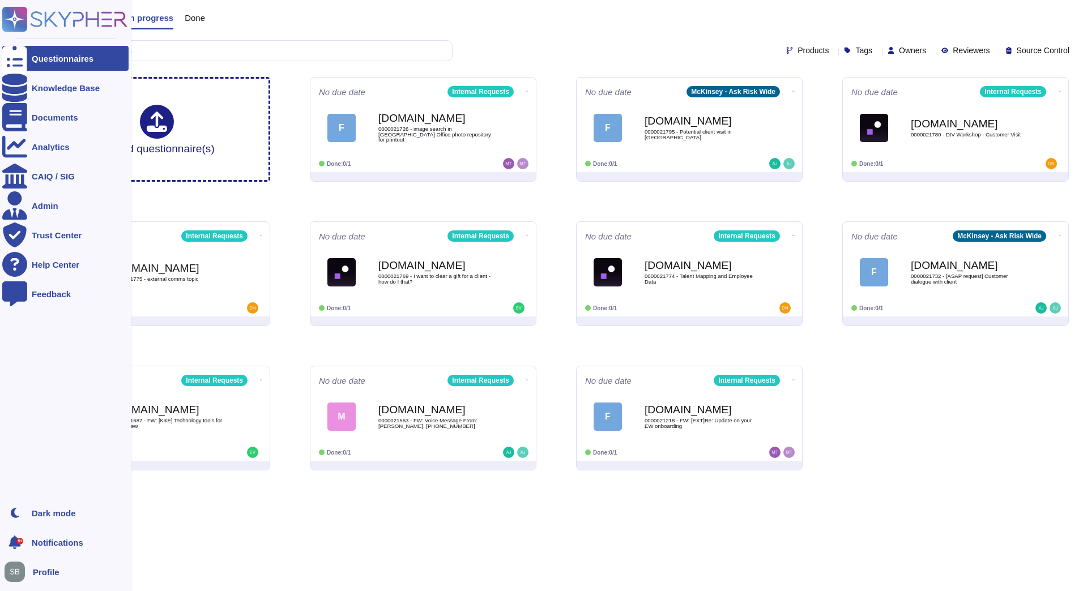
click at [19, 18] on rect at bounding box center [14, 19] width 25 height 25
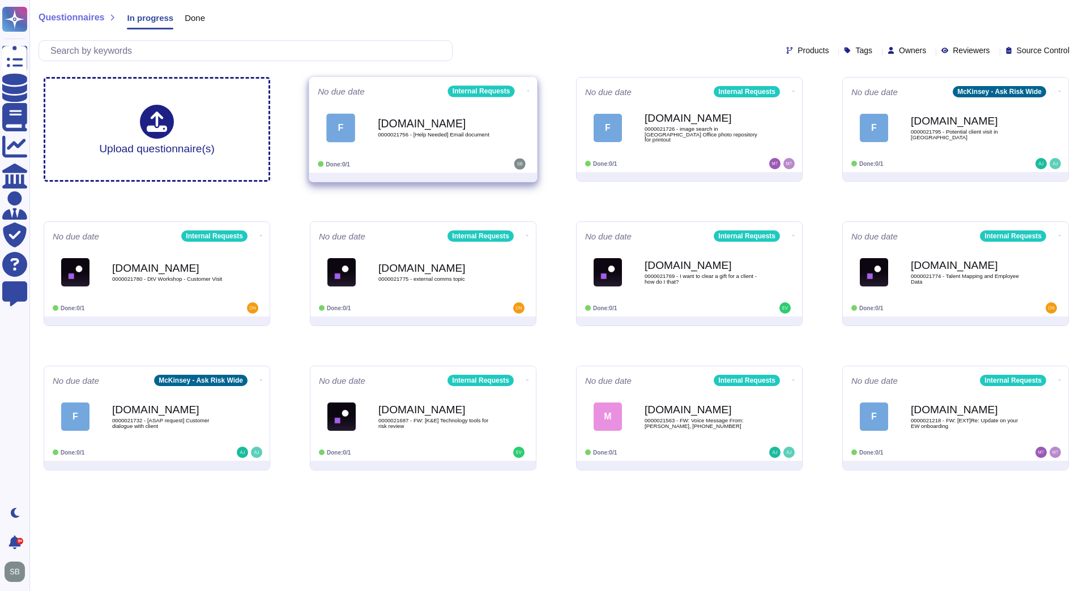
click at [453, 143] on div "[DOMAIN_NAME] 0000021756 - [Help Needed] Email document" at bounding box center [435, 128] width 114 height 46
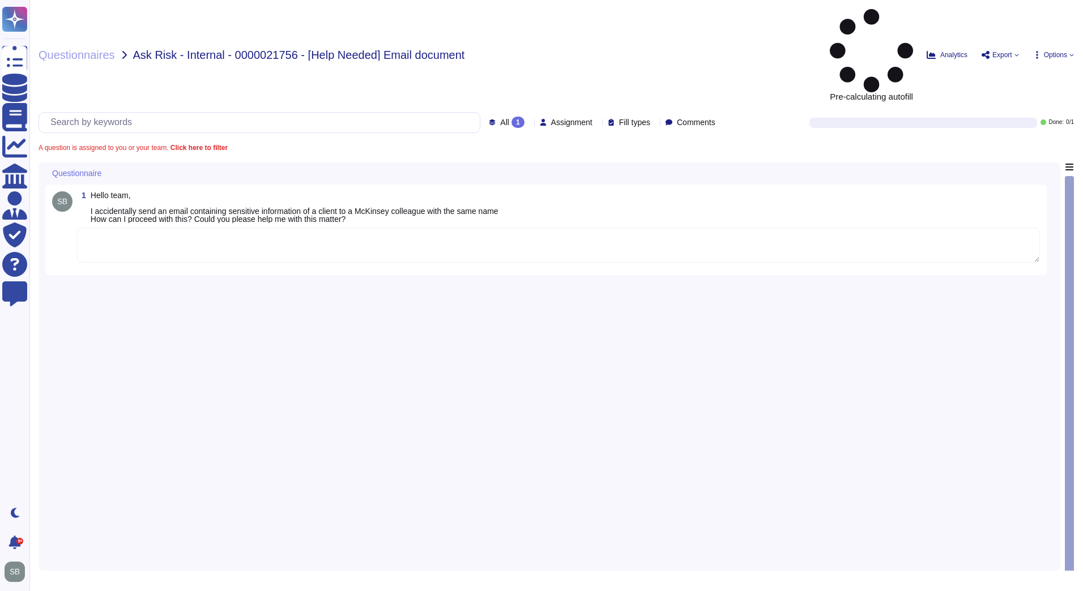
click at [129, 228] on textarea at bounding box center [558, 245] width 963 height 35
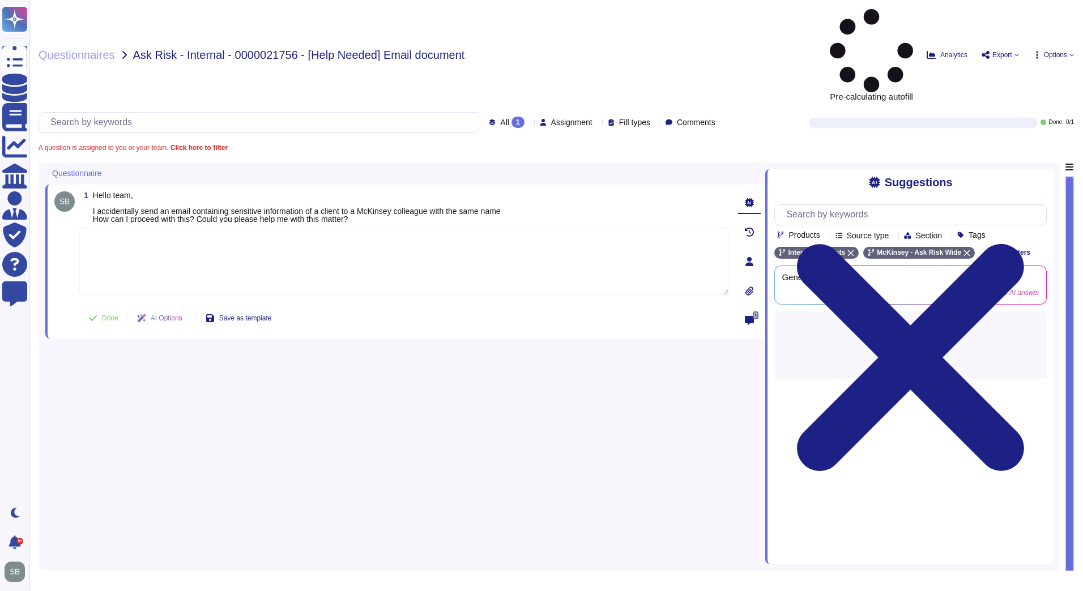
paste textarea "We are looping in @SOC team to review the below incident and advise on next ste…"
type textarea "We are looping in @SOC team to review the below incident and advise on next ste…"
click at [104, 315] on span "Done" at bounding box center [110, 318] width 16 height 7
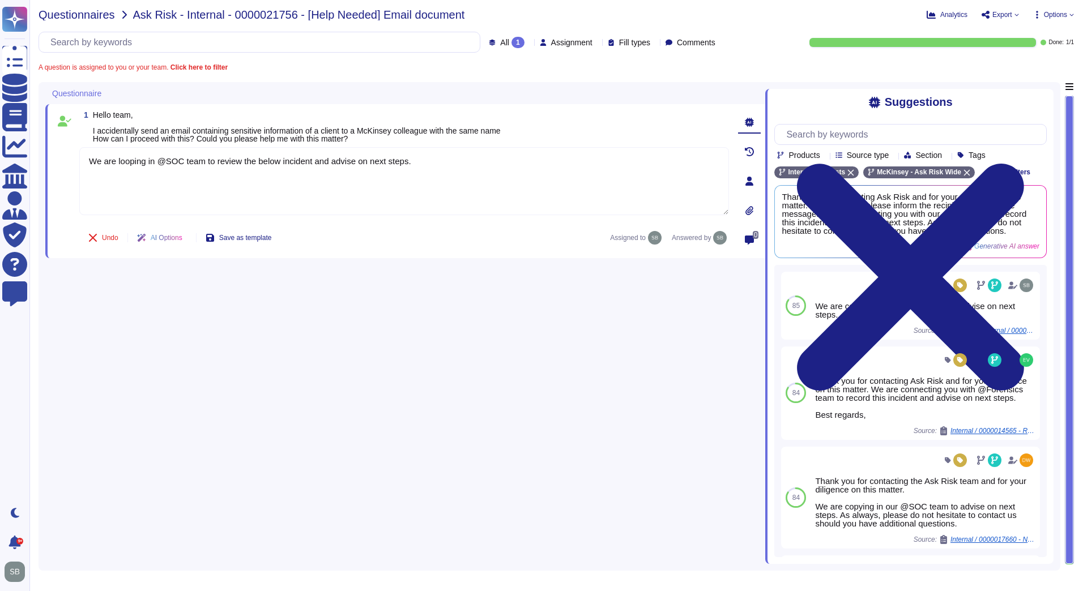
click at [74, 14] on span "Questionnaires" at bounding box center [77, 14] width 76 height 11
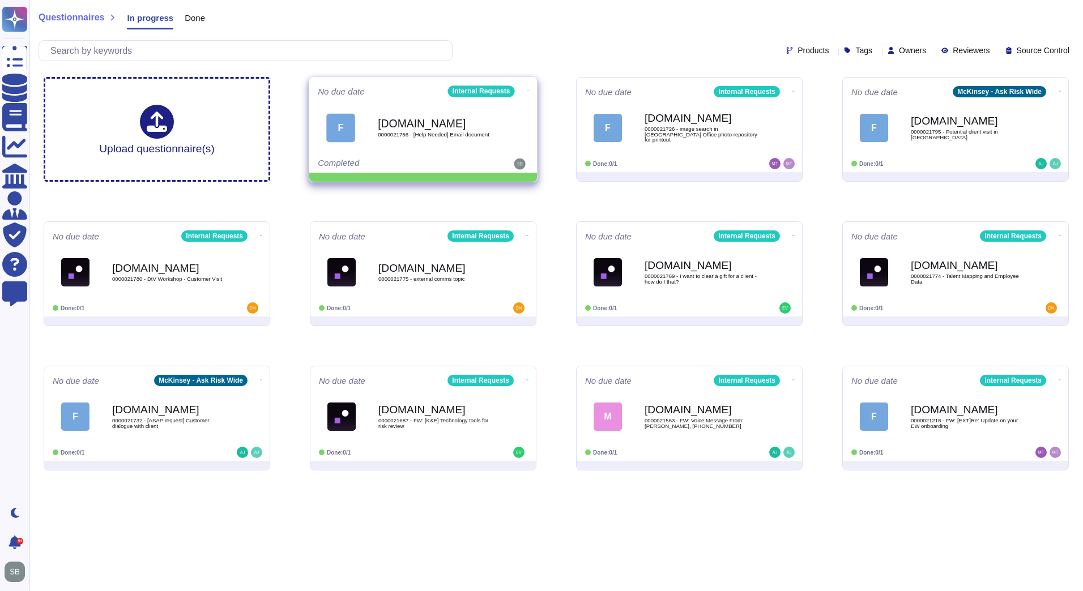
click at [527, 90] on icon at bounding box center [528, 91] width 2 height 3
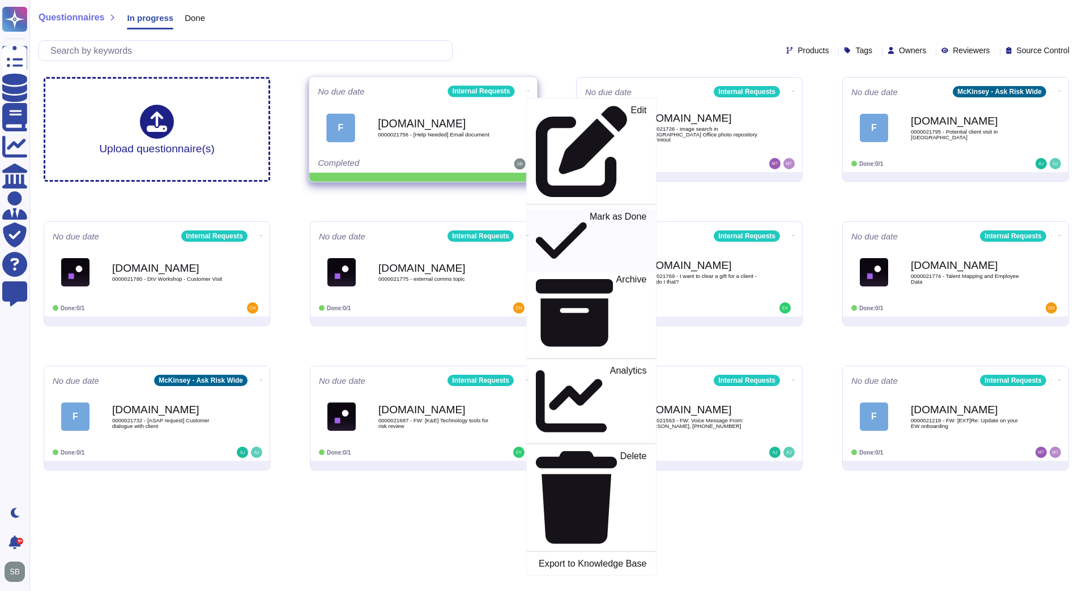
click at [590, 212] on p "Mark as Done" at bounding box center [618, 241] width 57 height 58
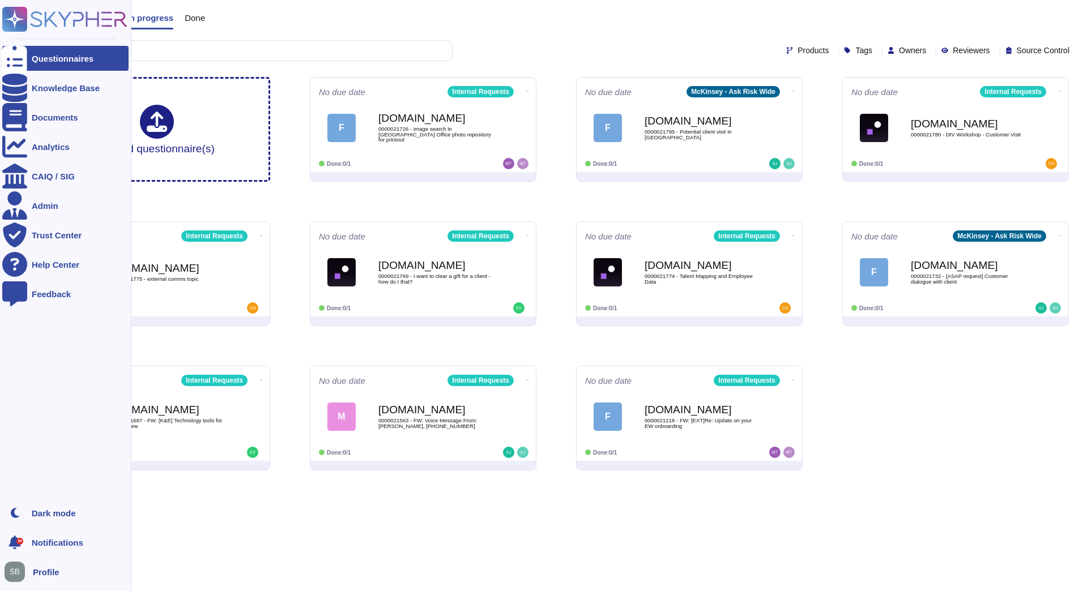
click at [21, 19] on icon at bounding box center [15, 19] width 22 height 22
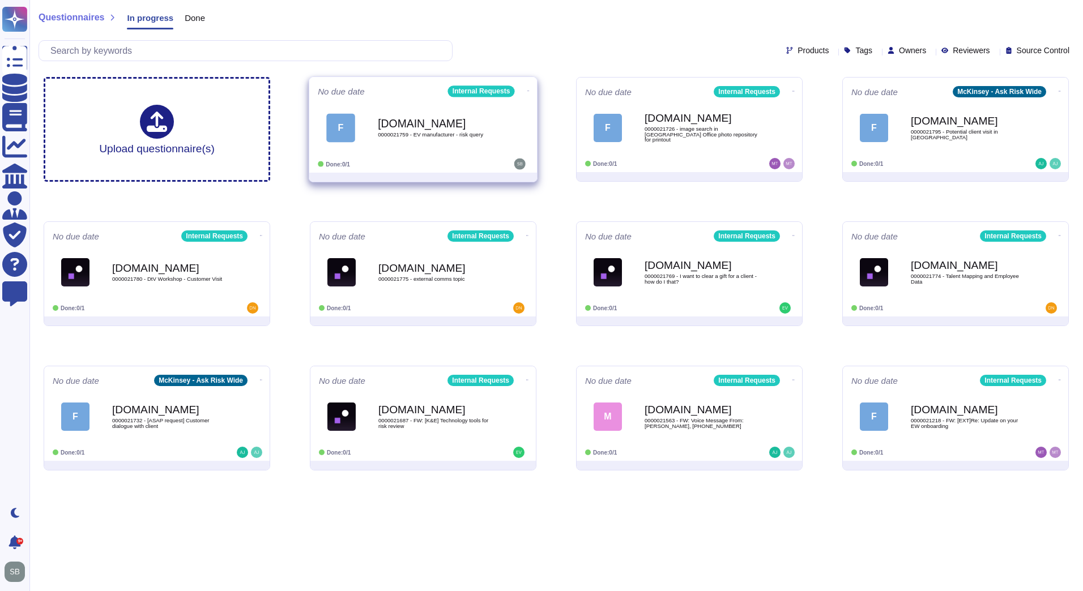
click at [483, 122] on b "[DOMAIN_NAME]" at bounding box center [435, 123] width 114 height 11
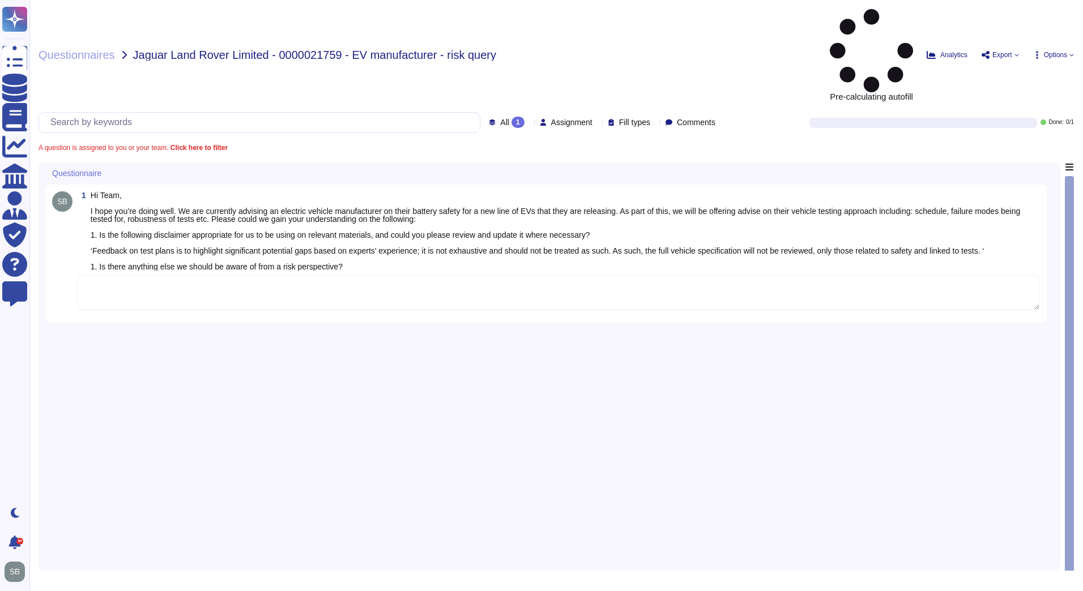
click at [201, 275] on textarea at bounding box center [558, 292] width 963 height 35
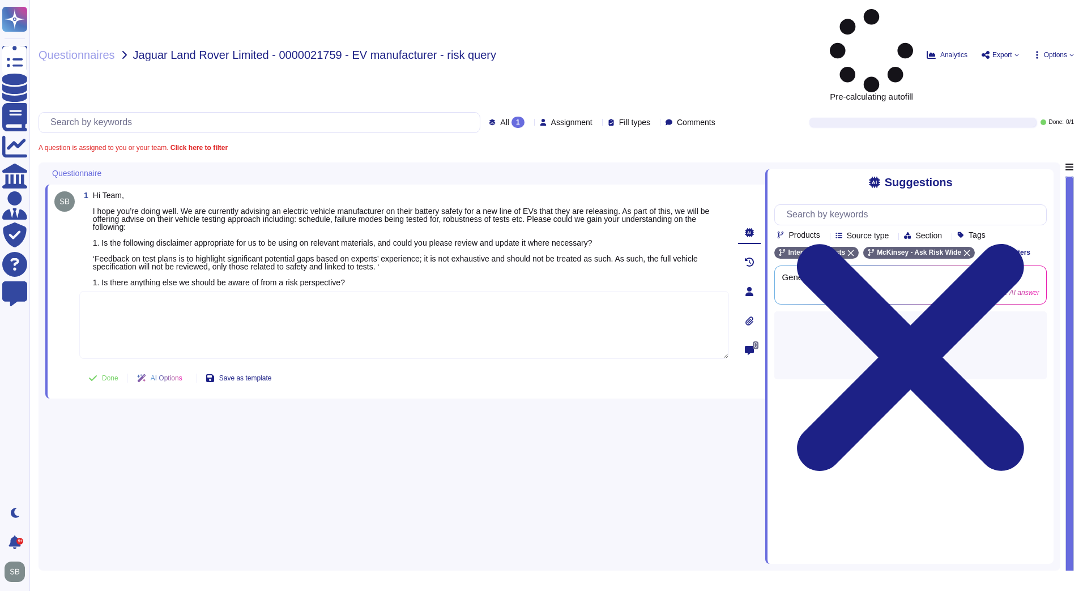
paste textarea "For point 1, we are sharing with you the Firm’s Disclaimers page as a starting …"
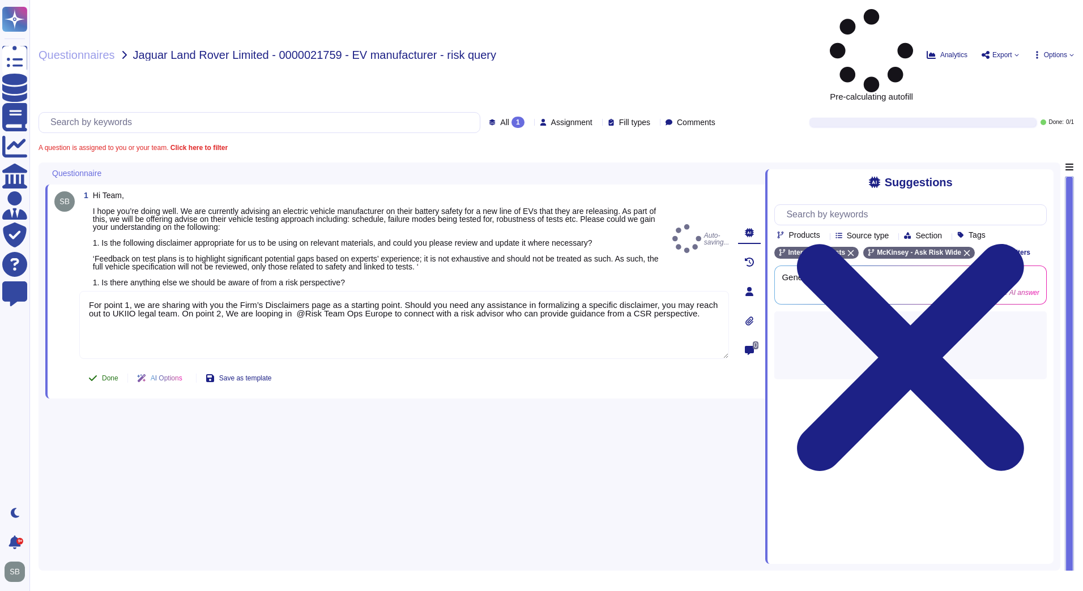
type textarea "For point 1, we are sharing with you the Firm’s Disclaimers page as a starting …"
click at [102, 375] on span "Done" at bounding box center [110, 378] width 16 height 7
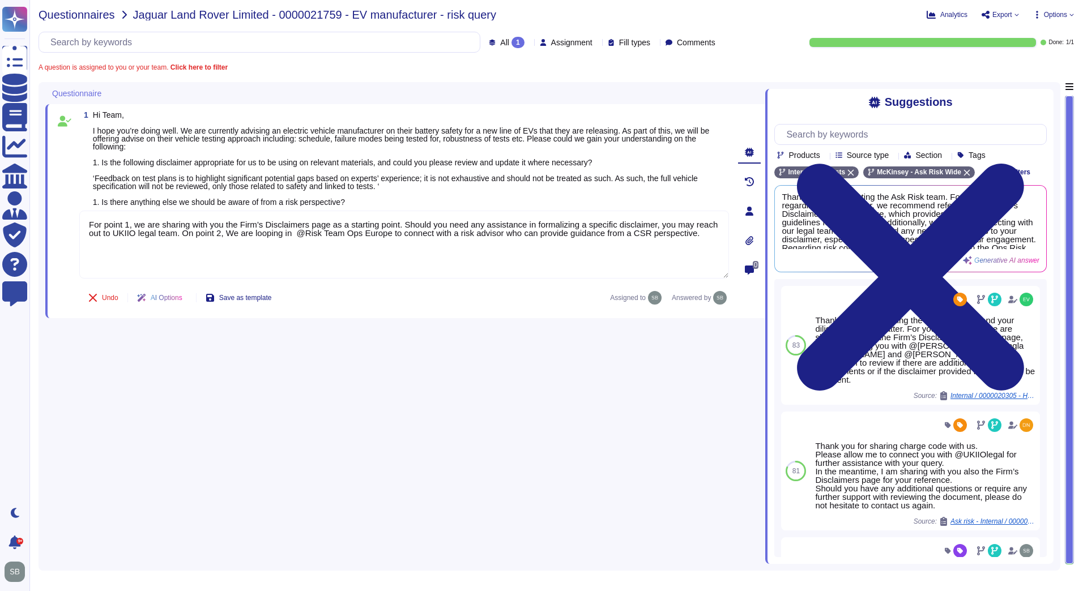
click at [77, 13] on span "Questionnaires" at bounding box center [77, 14] width 76 height 11
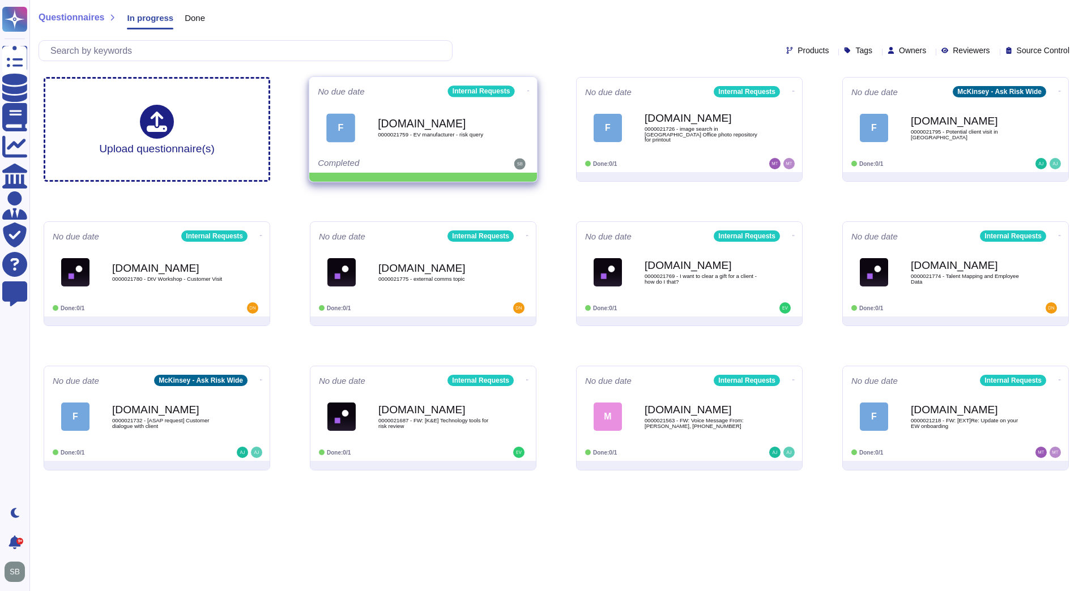
click at [527, 90] on icon at bounding box center [528, 91] width 2 height 3
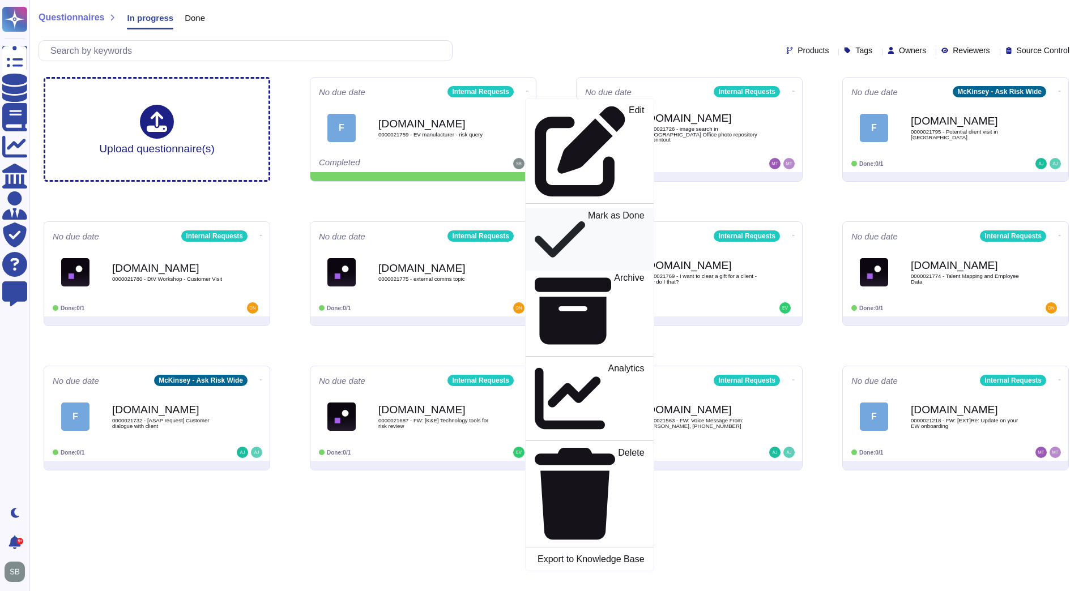
click at [588, 211] on p "Mark as Done" at bounding box center [616, 239] width 57 height 57
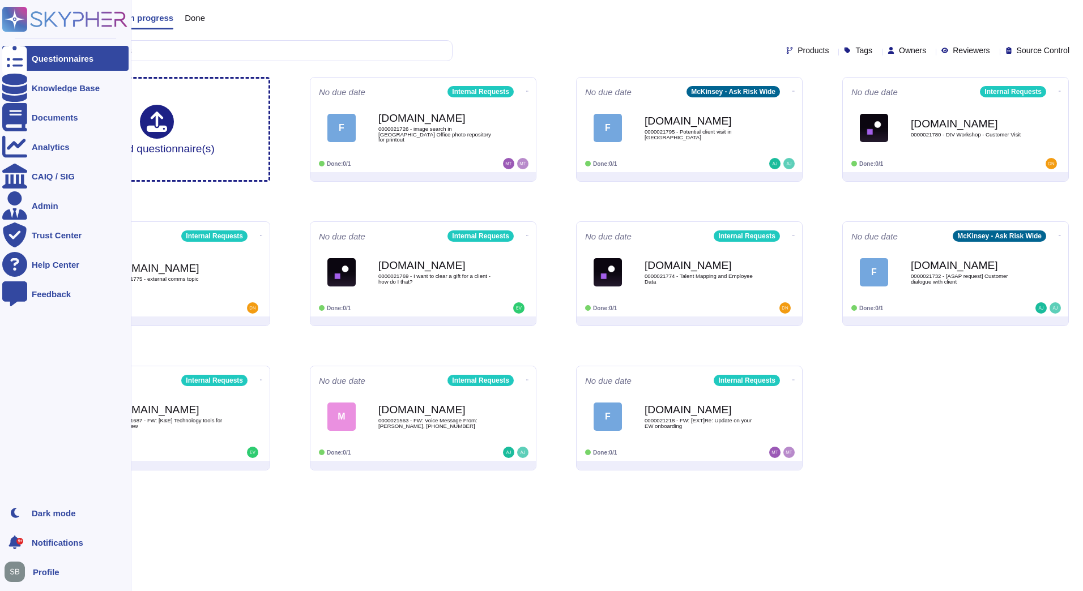
click at [16, 16] on icon at bounding box center [15, 19] width 22 height 22
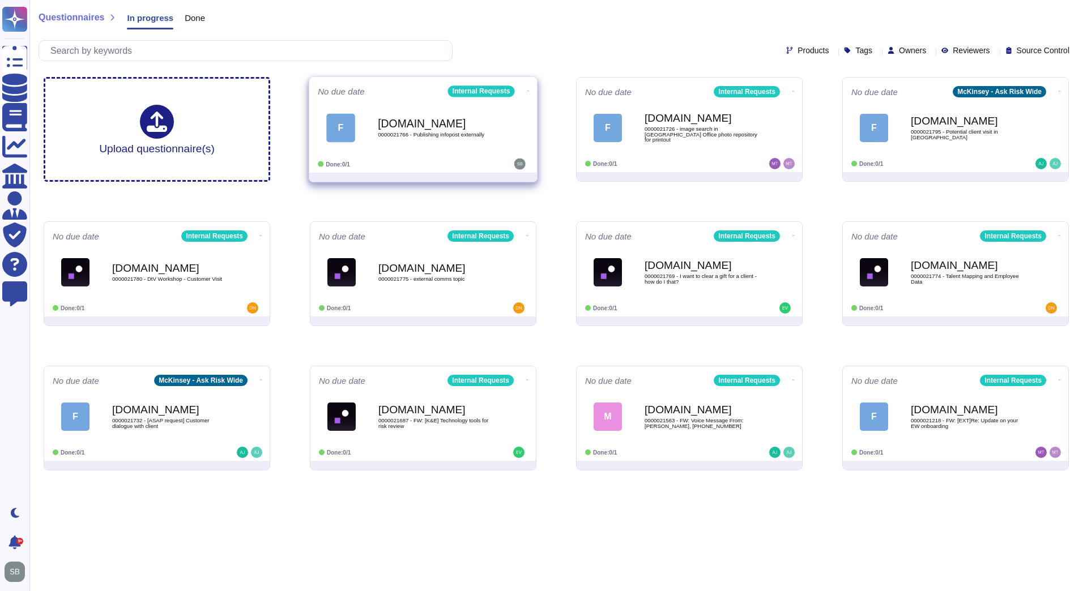
click at [446, 151] on div "F [DOMAIN_NAME] 0000021766 - Publishing infopost externally" at bounding box center [423, 127] width 211 height 57
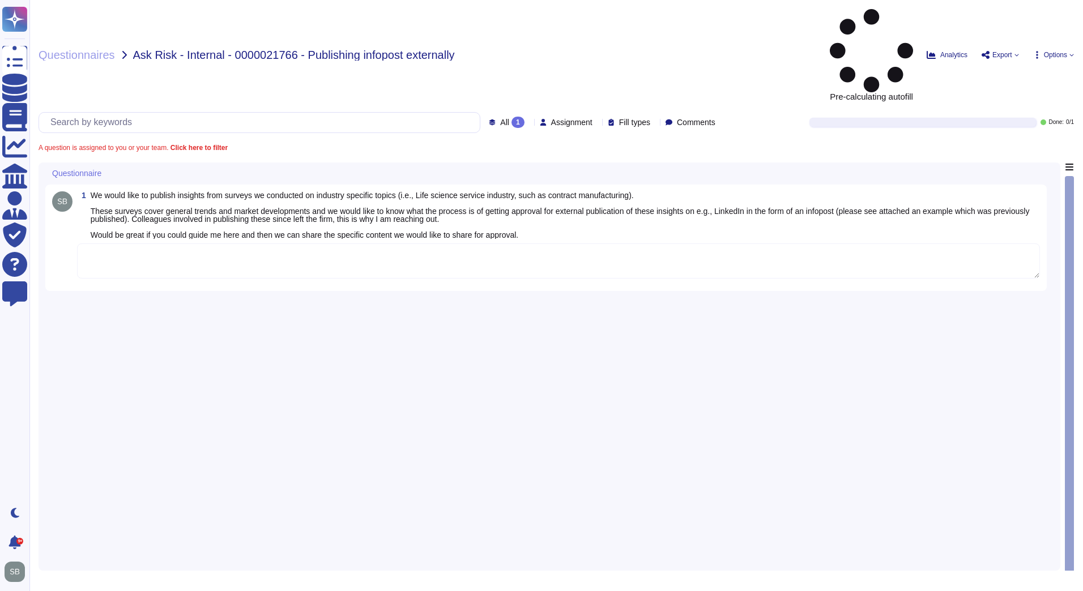
click at [144, 244] on textarea at bounding box center [558, 261] width 963 height 35
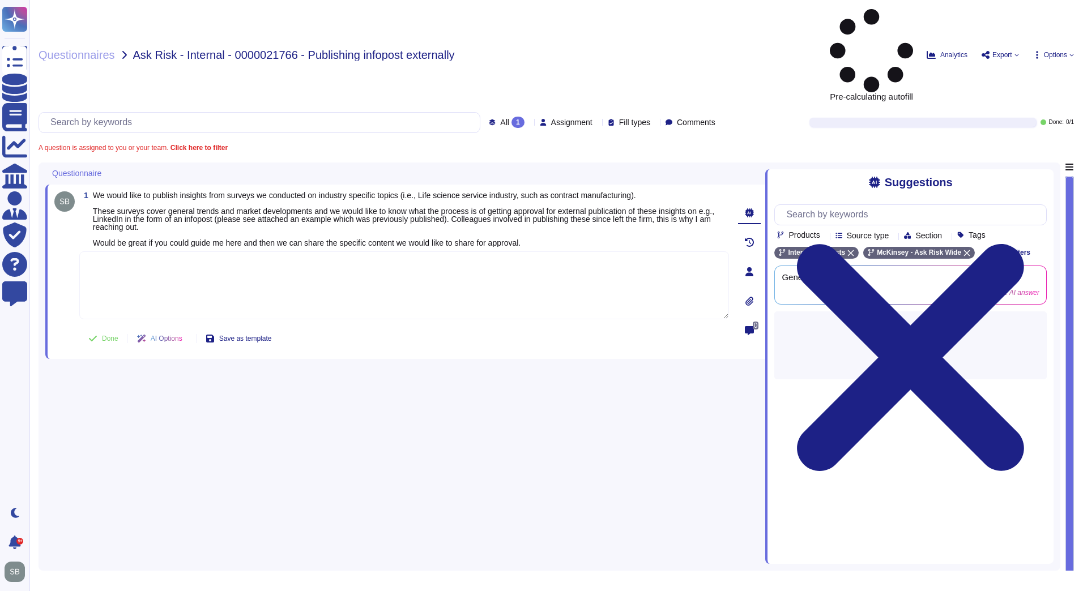
paste textarea "We are looping in @[PERSON_NAME] as a starting point. She can review and advise…"
type textarea "We are looping in @[PERSON_NAME] as a starting point. She can review and advise…"
click at [98, 327] on button "Done" at bounding box center [103, 338] width 48 height 23
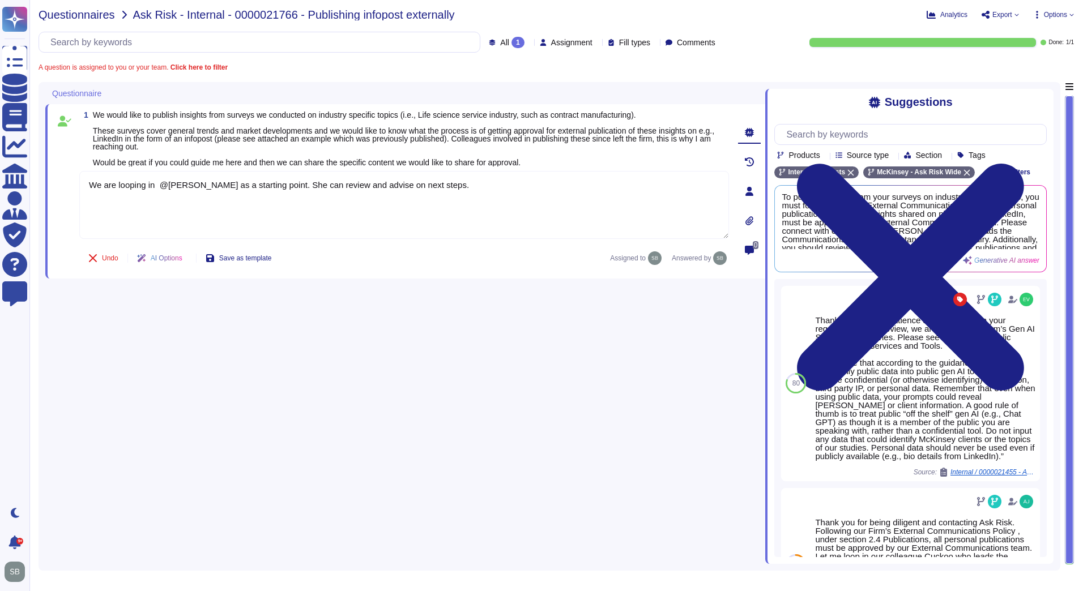
click at [80, 16] on span "Questionnaires" at bounding box center [77, 14] width 76 height 11
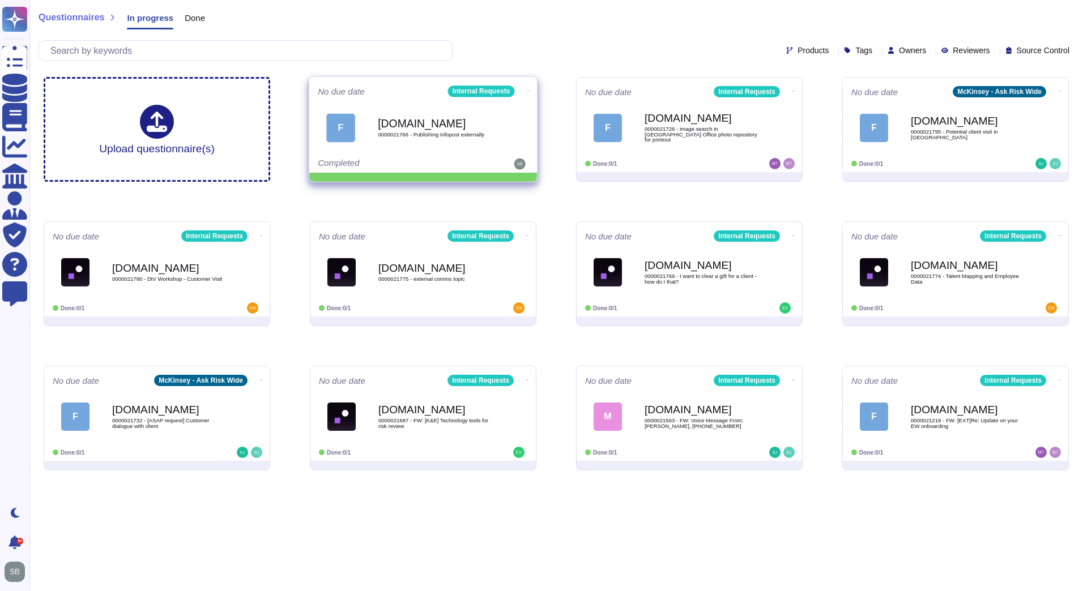
click at [526, 89] on span at bounding box center [528, 90] width 5 height 12
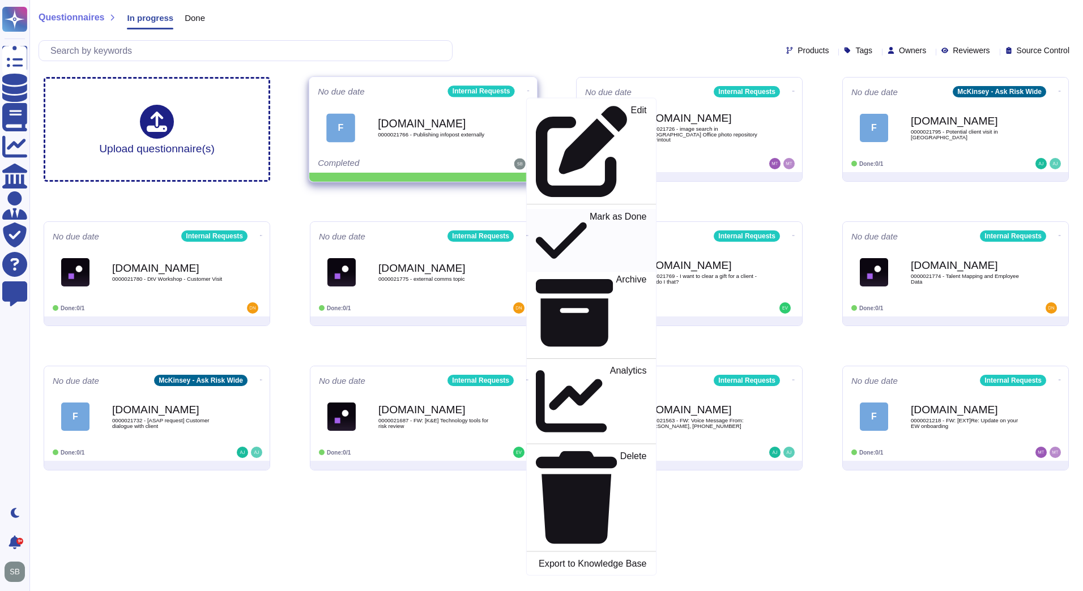
click at [590, 212] on p "Mark as Done" at bounding box center [618, 241] width 57 height 58
